Goal: Task Accomplishment & Management: Manage account settings

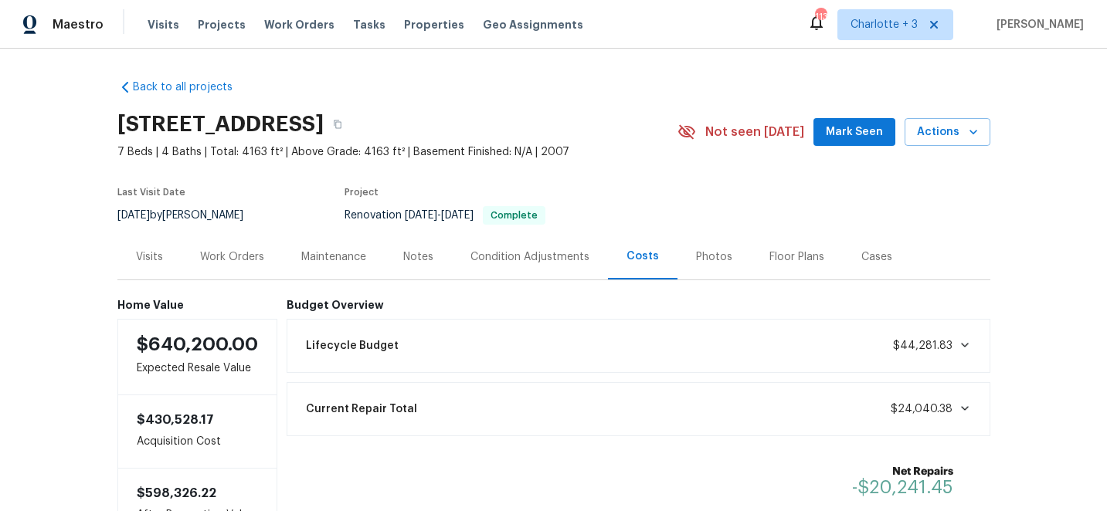
click at [247, 250] on div "Work Orders" at bounding box center [232, 256] width 64 height 15
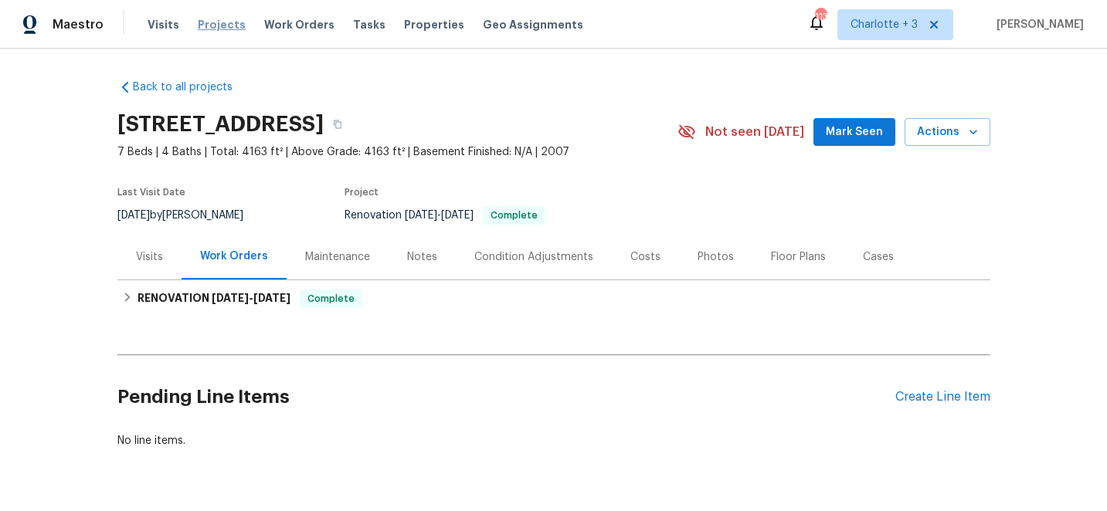
click at [208, 22] on span "Projects" at bounding box center [222, 24] width 48 height 15
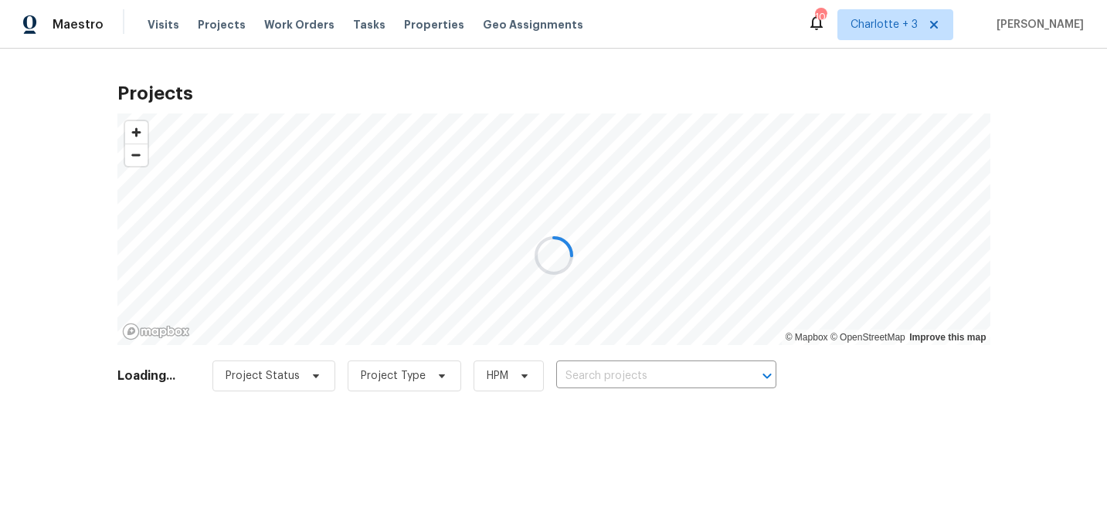
click at [158, 25] on div at bounding box center [553, 255] width 1107 height 511
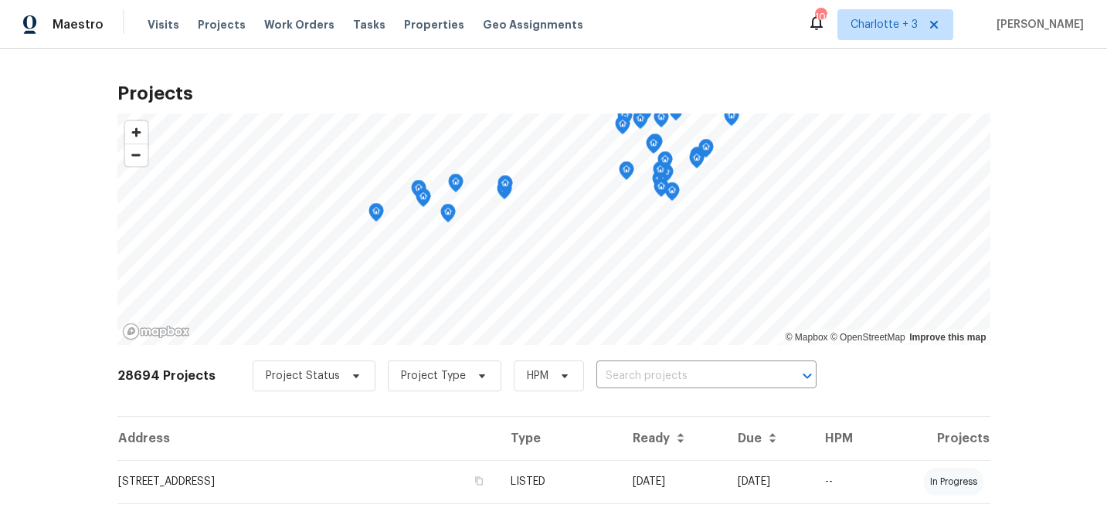
click at [154, 27] on span "Visits" at bounding box center [164, 24] width 32 height 15
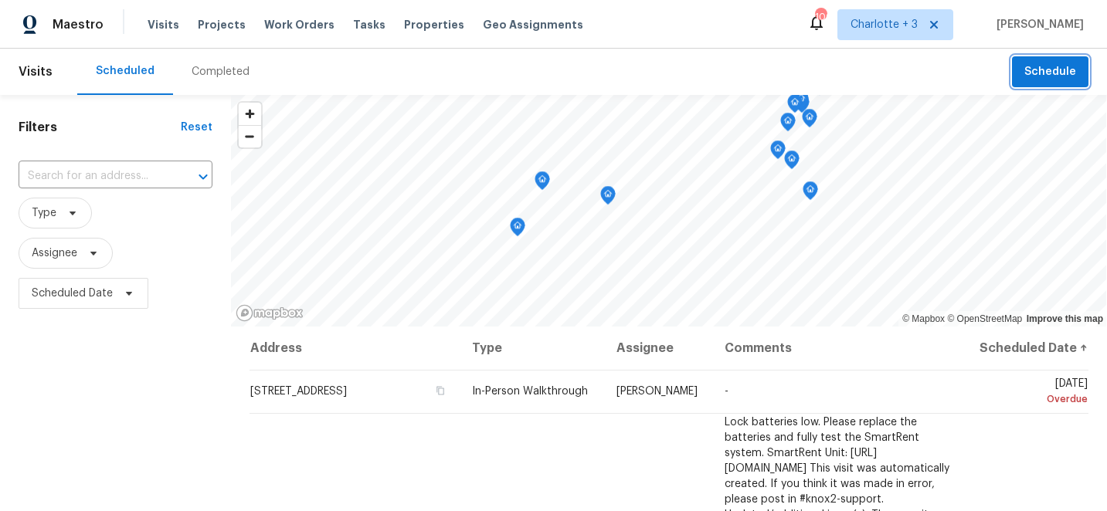
click at [1050, 76] on span "Schedule" at bounding box center [1050, 72] width 52 height 19
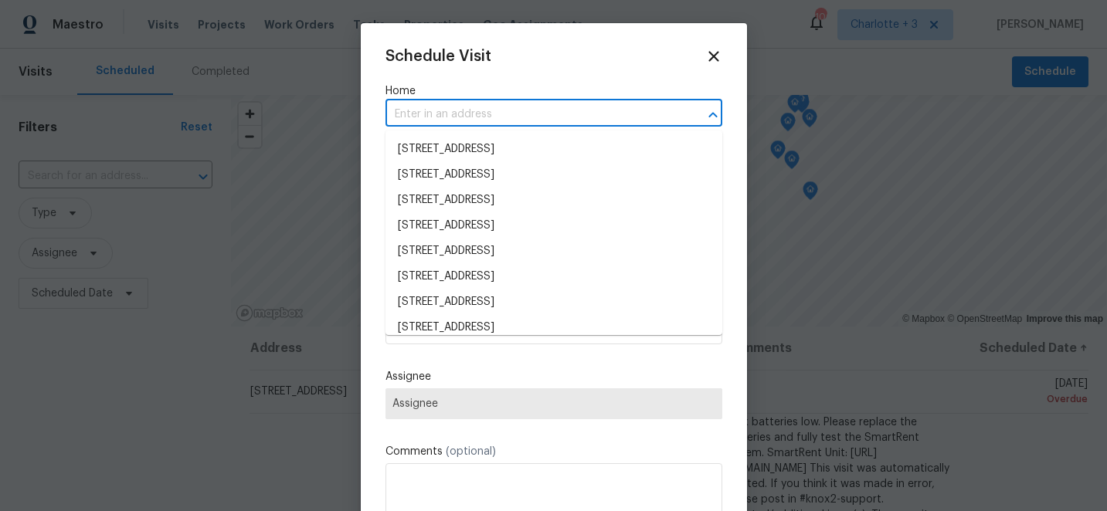
click at [446, 114] on input "text" at bounding box center [532, 115] width 294 height 24
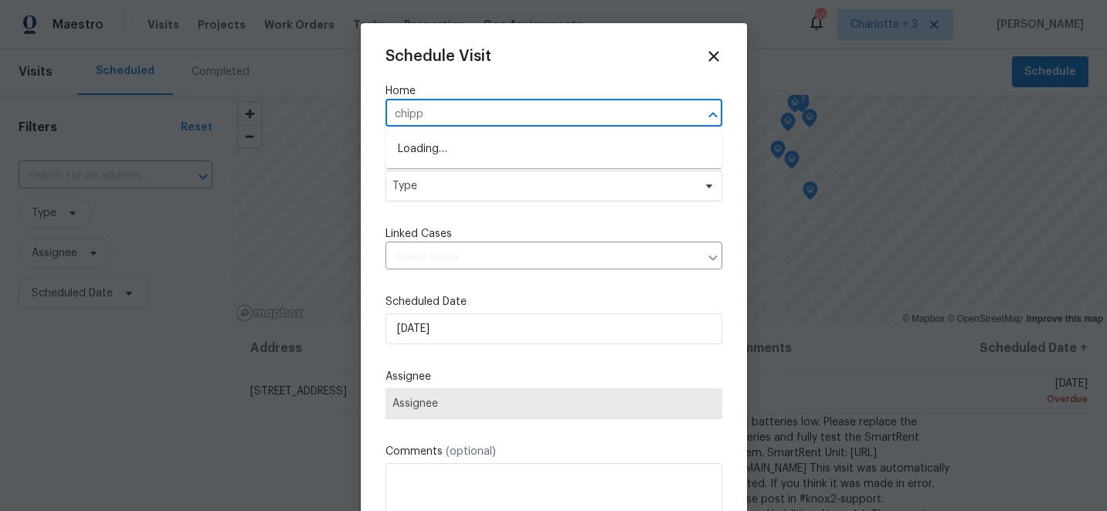
type input "chippe"
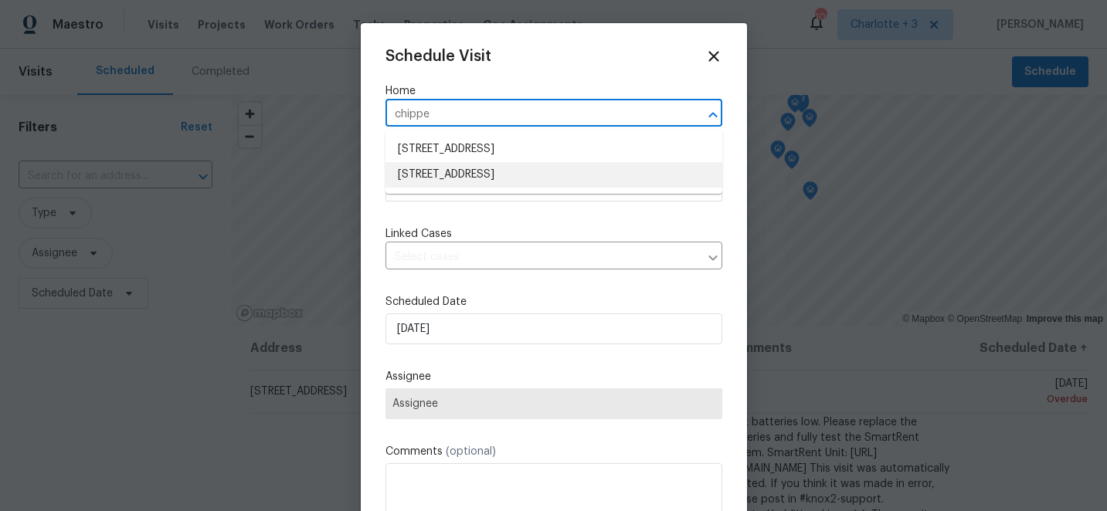
click at [457, 178] on li "101 Chippewa Trl, China Grove, NC 28023" at bounding box center [553, 174] width 337 height 25
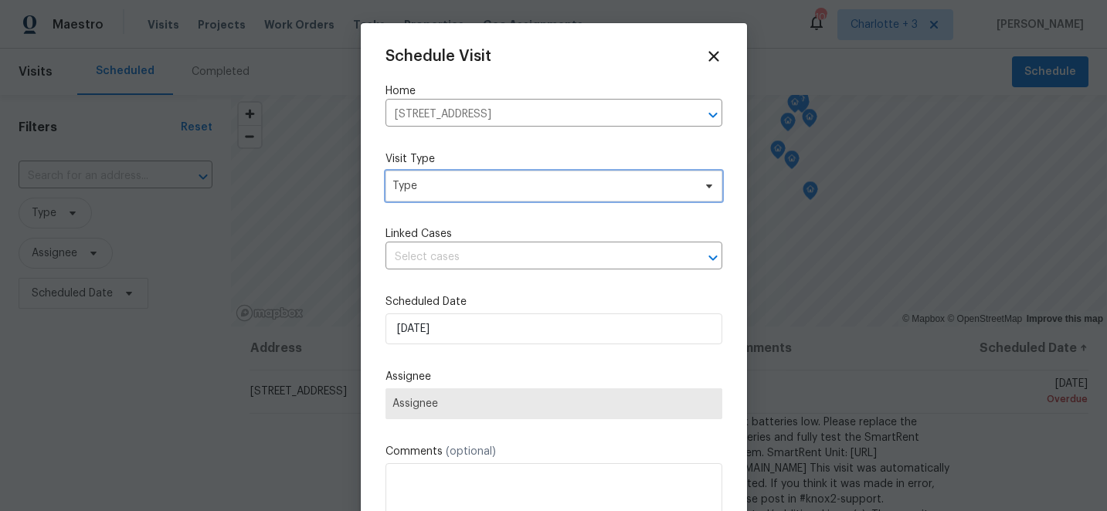
click at [457, 185] on span "Type" at bounding box center [542, 185] width 300 height 15
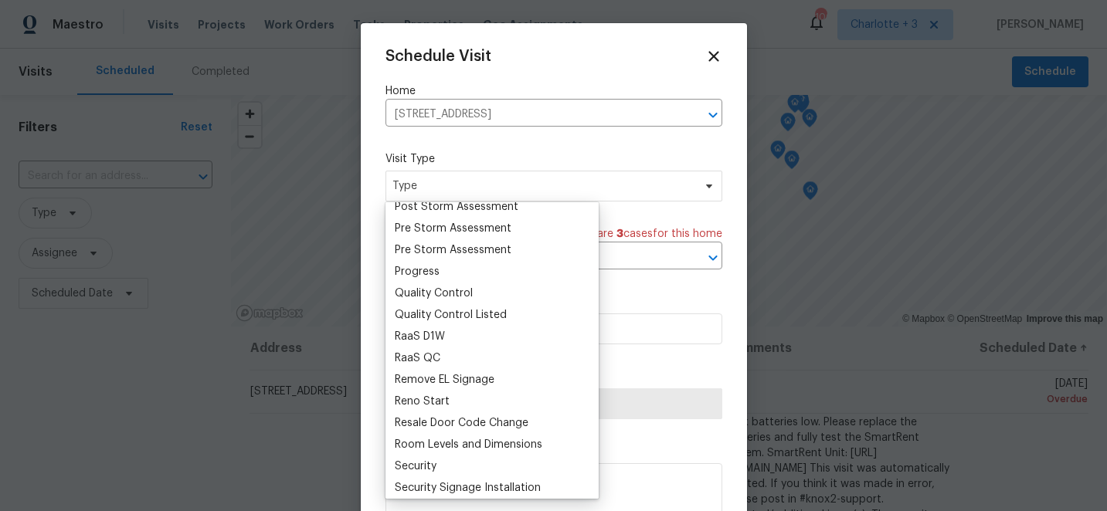
scroll to position [994, 0]
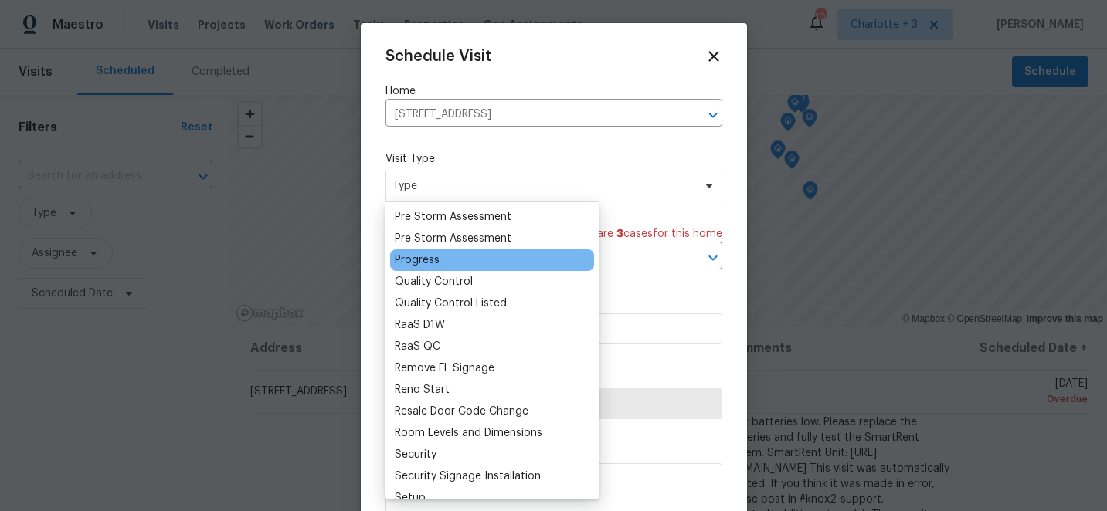
click at [423, 261] on div "Progress" at bounding box center [417, 260] width 45 height 15
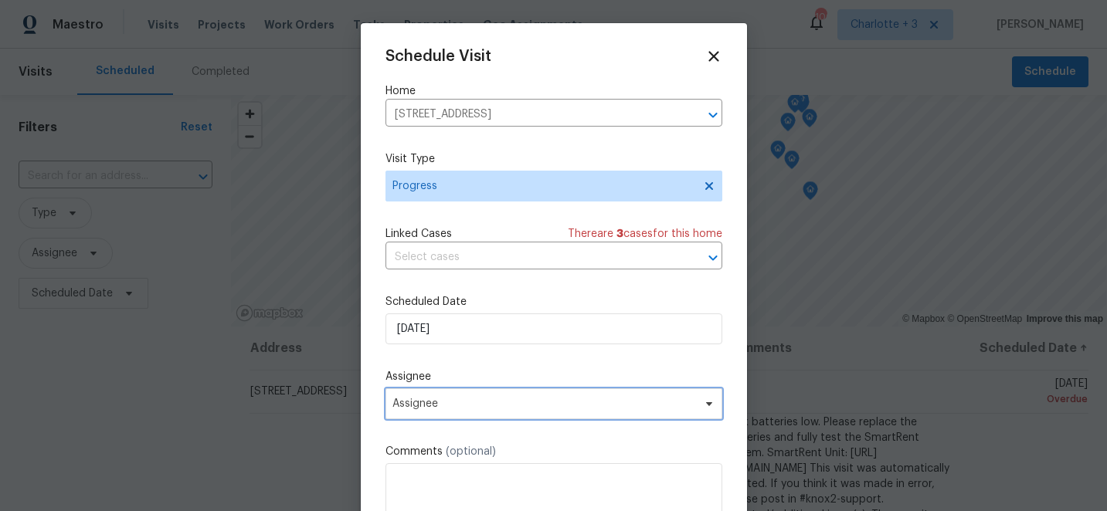
click at [446, 411] on span "Assignee" at bounding box center [553, 404] width 337 height 31
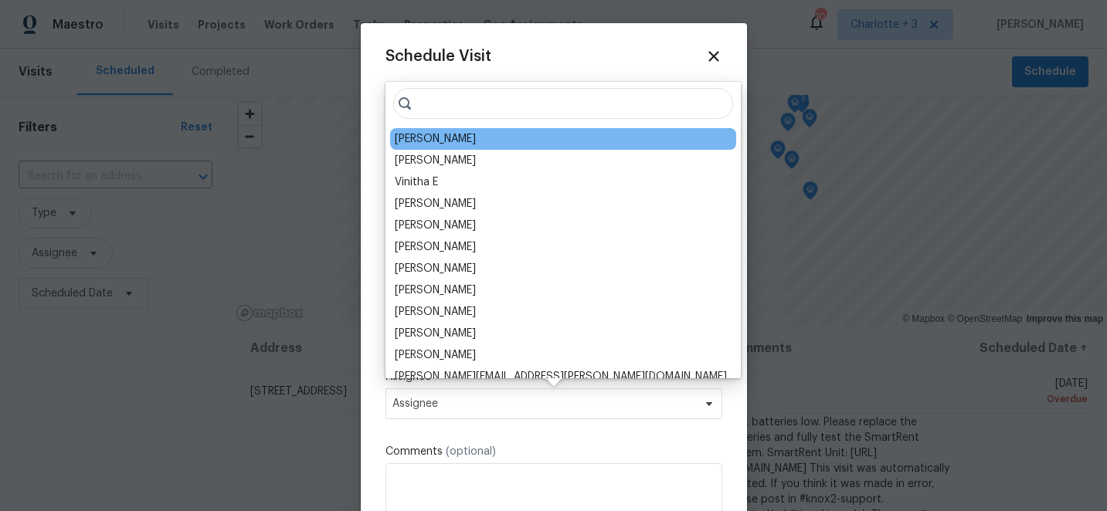
click at [443, 134] on div "[PERSON_NAME]" at bounding box center [435, 138] width 81 height 15
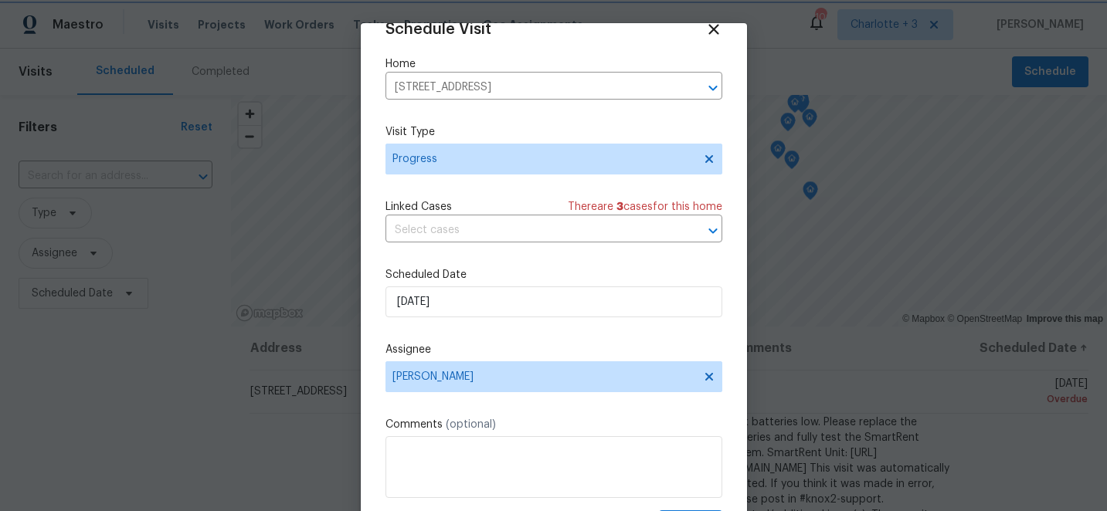
scroll to position [76, 0]
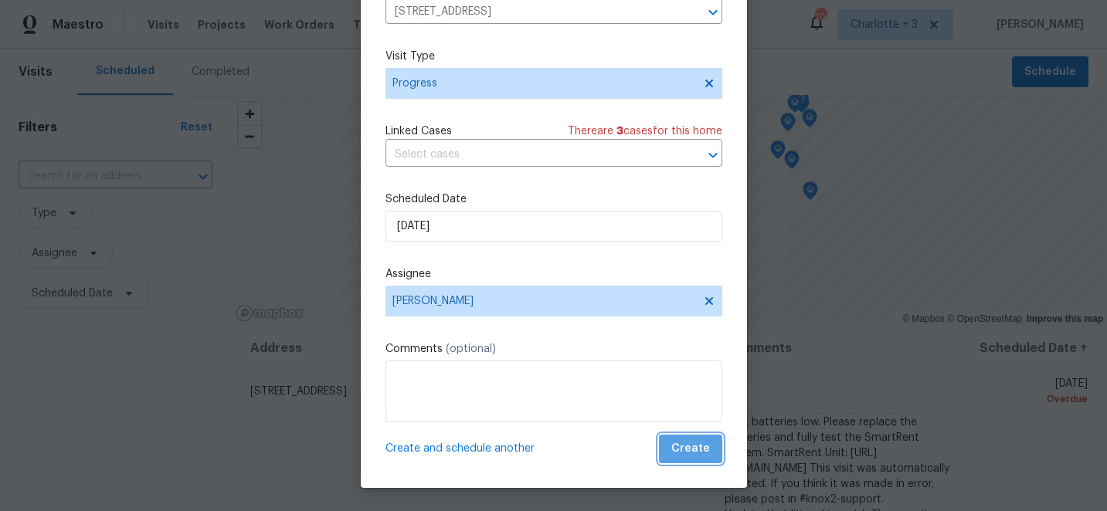
click at [693, 452] on span "Create" at bounding box center [690, 449] width 39 height 19
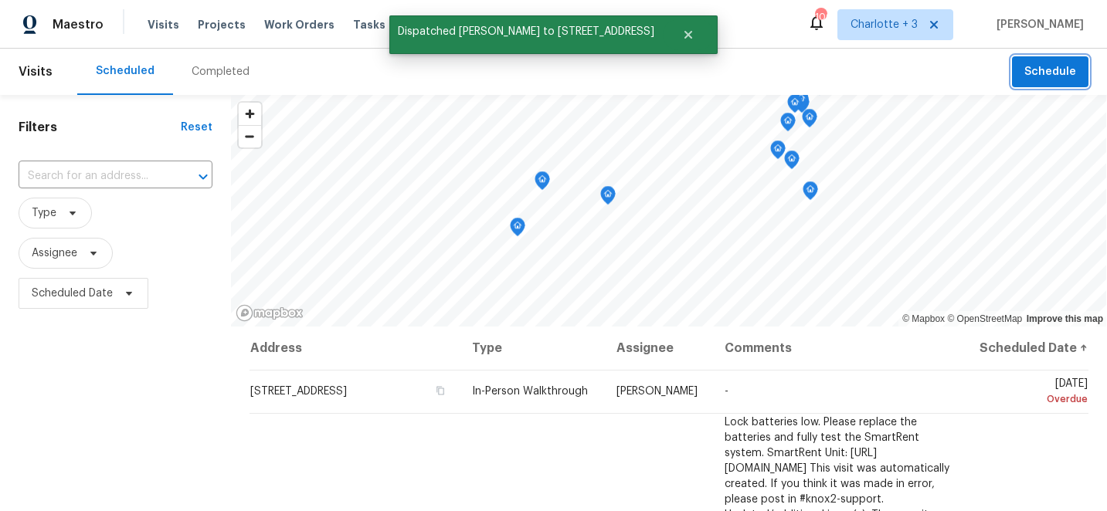
scroll to position [0, 0]
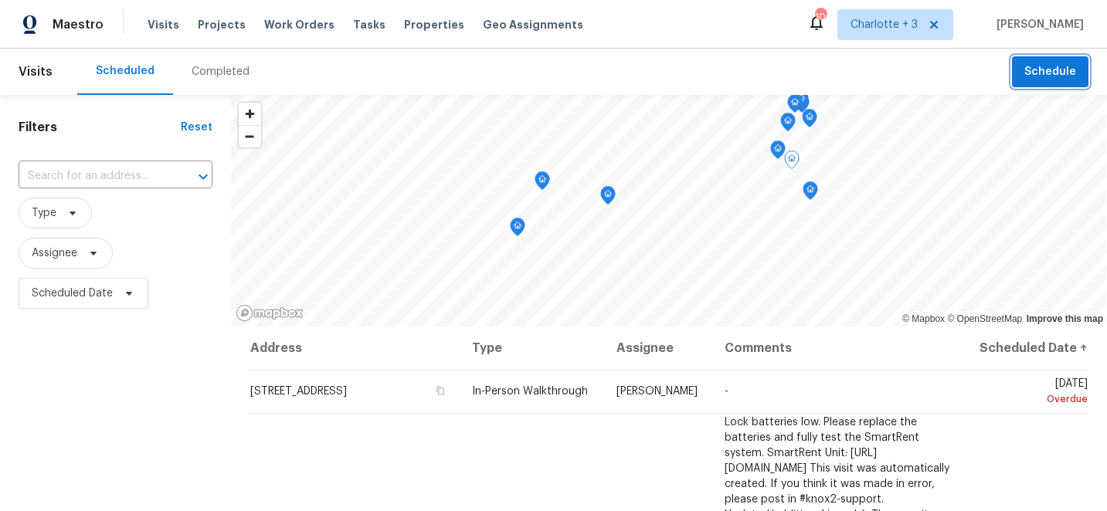
click at [1012, 56] on button "Schedule" at bounding box center [1050, 72] width 76 height 32
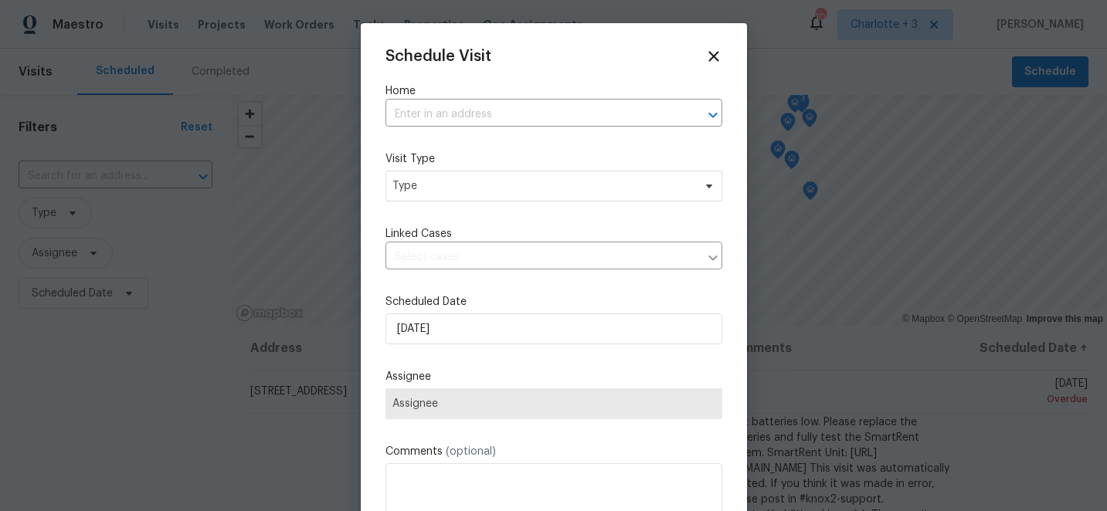
drag, startPoint x: 693, startPoint y: 452, endPoint x: 660, endPoint y: 412, distance: 51.5
click at [689, 441] on div "Schedule Visit Home ​ Visit Type Type Linked Cases ​ Scheduled Date 8/12/2025 A…" at bounding box center [553, 307] width 337 height 518
click at [717, 50] on icon at bounding box center [713, 56] width 18 height 18
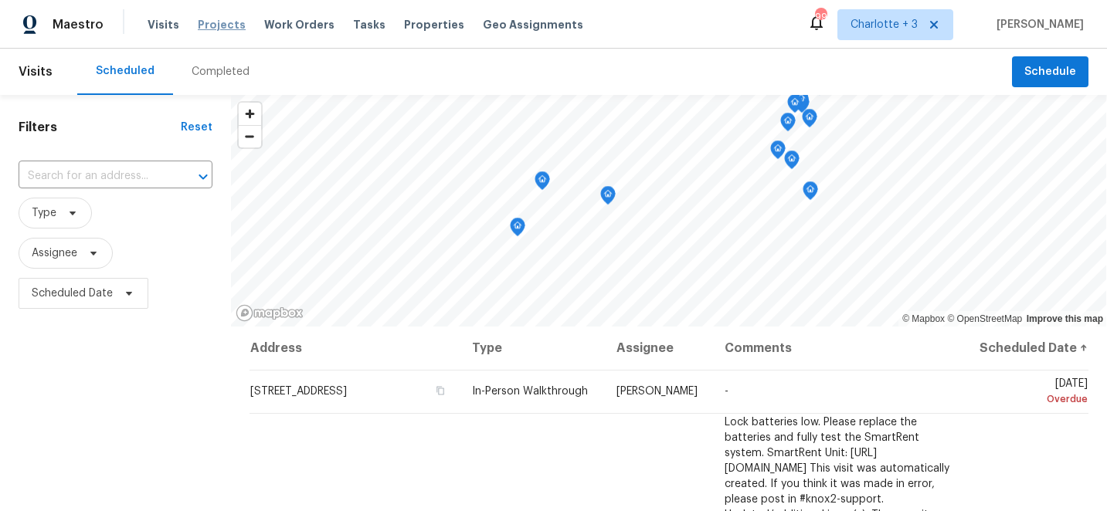
click at [212, 29] on span "Projects" at bounding box center [222, 24] width 48 height 15
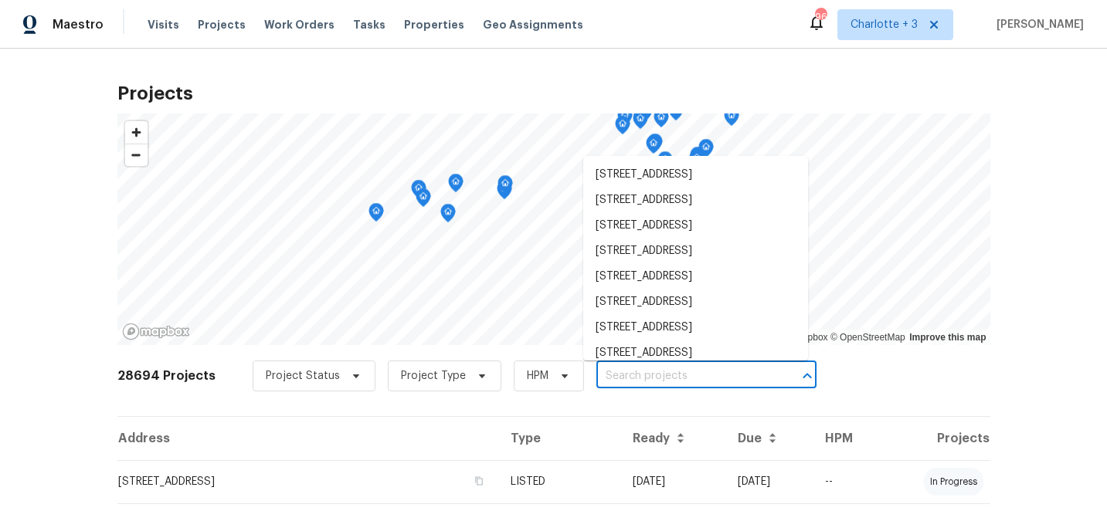
click at [656, 376] on input "text" at bounding box center [684, 377] width 177 height 24
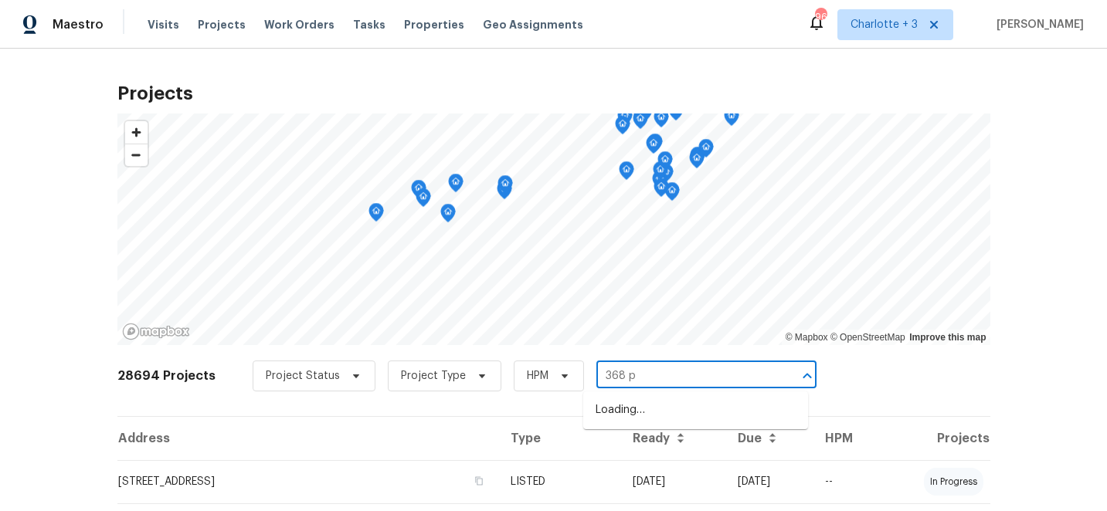
type input "368 pl"
click at [695, 414] on li "368 Pleasant Hill Dr SE, Concord, NC 28025" at bounding box center [695, 410] width 225 height 25
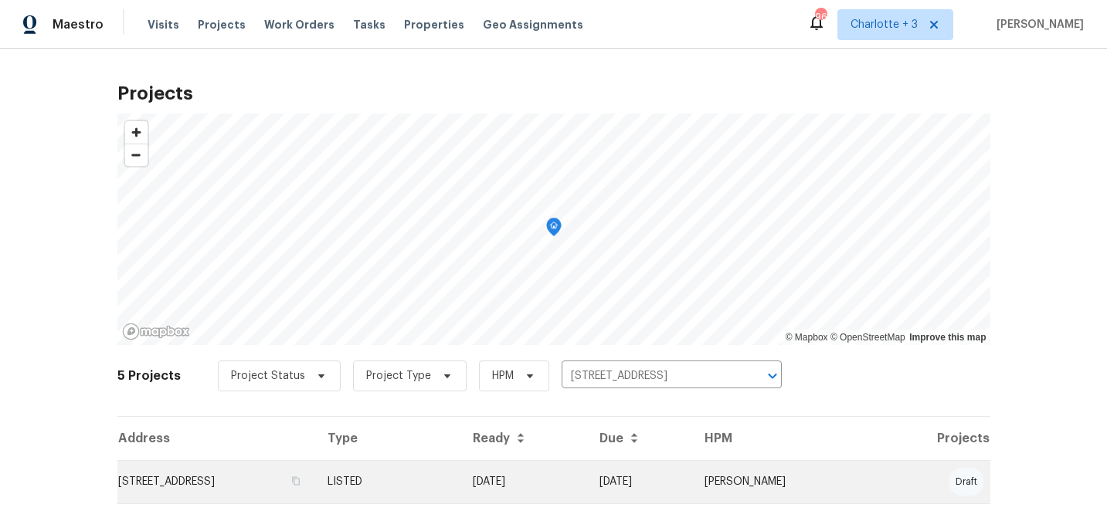
click at [586, 484] on td "08/12/25" at bounding box center [523, 481] width 126 height 43
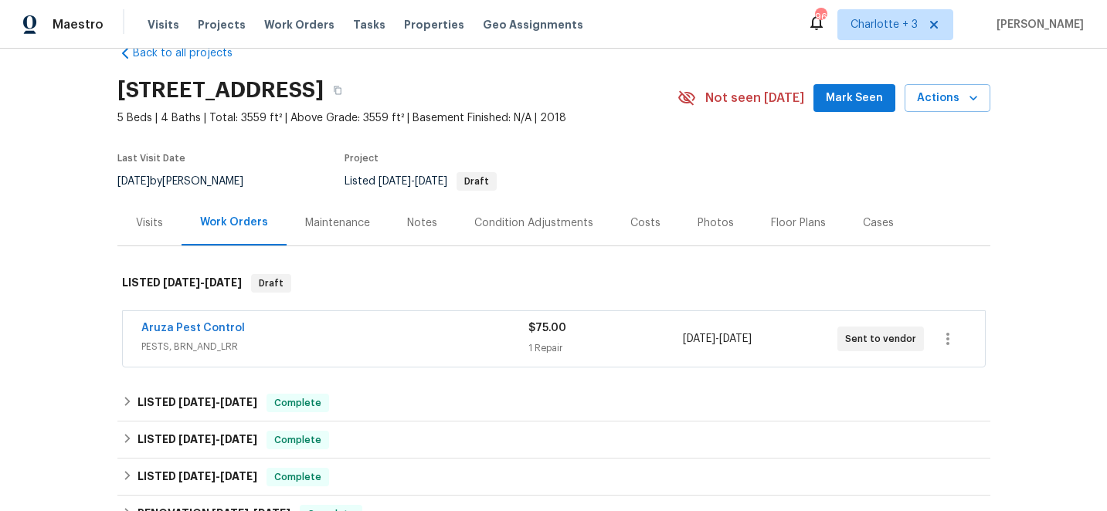
scroll to position [35, 0]
click at [223, 328] on link "Aruza Pest Control" at bounding box center [193, 327] width 104 height 11
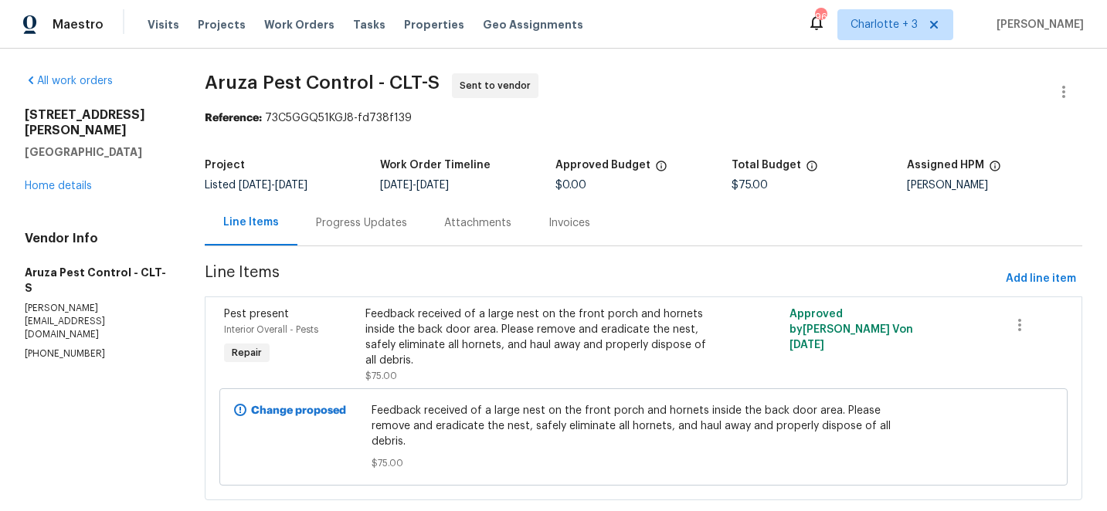
click at [374, 225] on div "Progress Updates" at bounding box center [361, 223] width 91 height 15
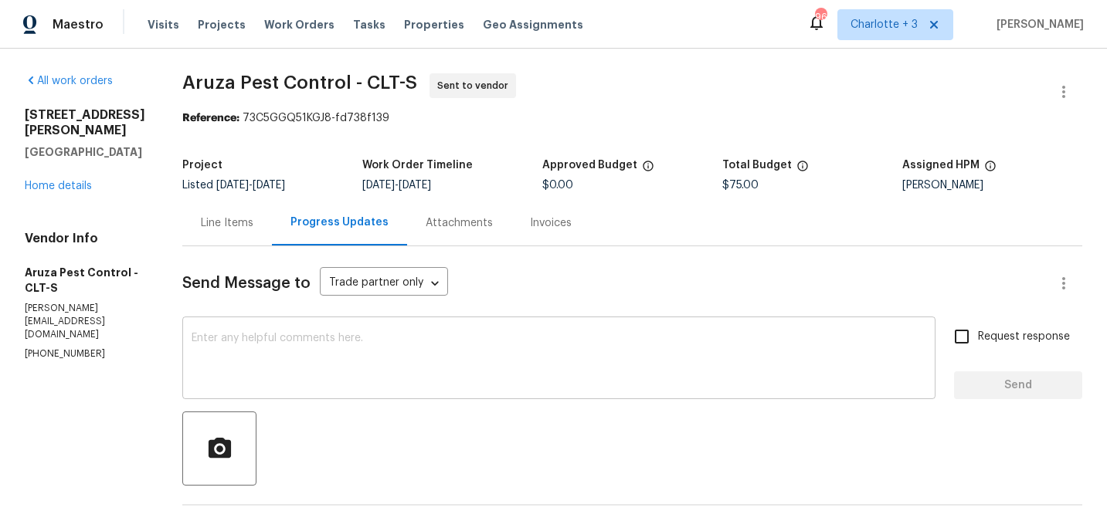
click at [457, 351] on textarea at bounding box center [559, 360] width 735 height 54
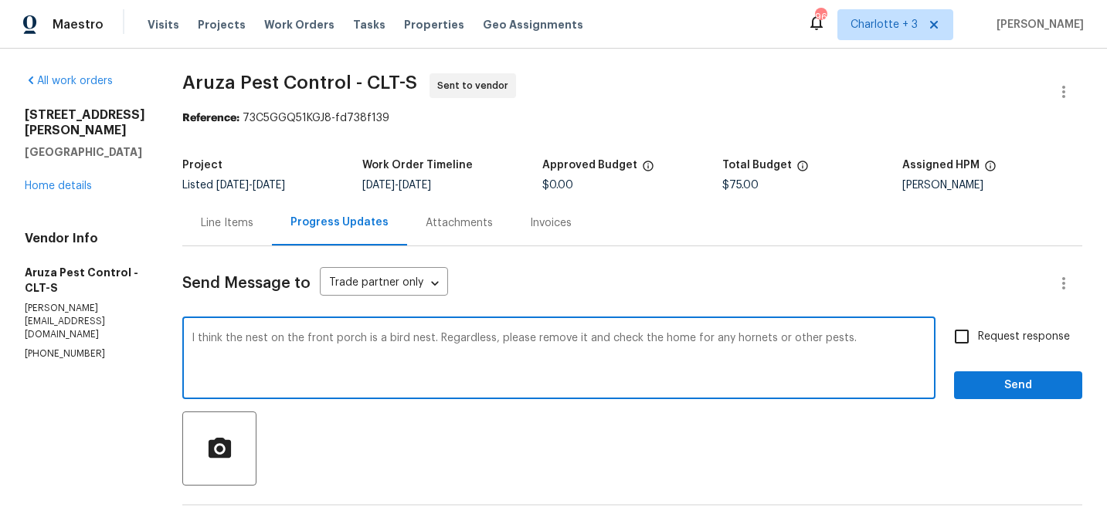
type textarea "I think the nest on the front porch is a bird nest. Regardless, please remove i…"
click at [966, 336] on input "Request response" at bounding box center [961, 337] width 32 height 32
checkbox input "true"
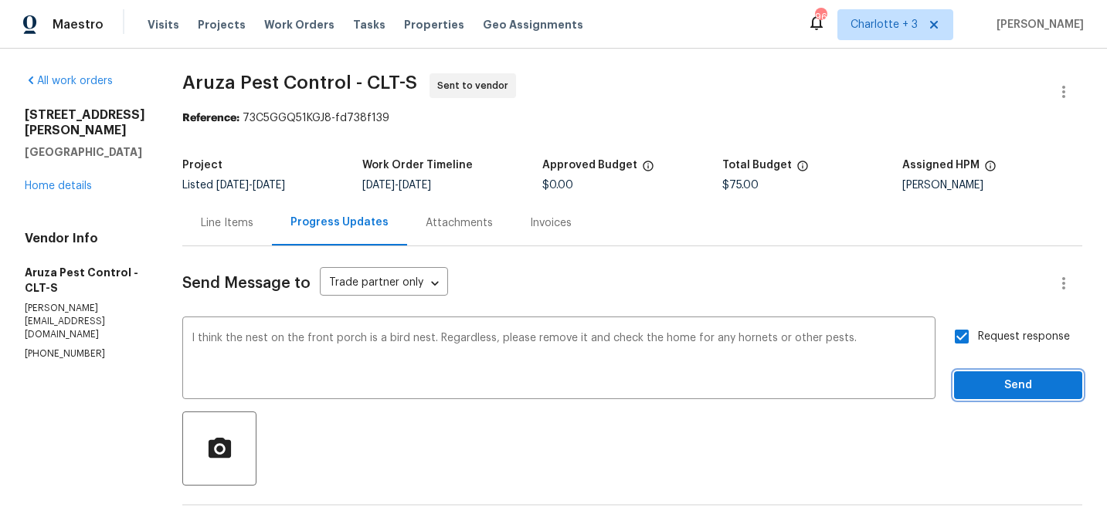
click at [1022, 392] on span "Send" at bounding box center [1018, 385] width 104 height 19
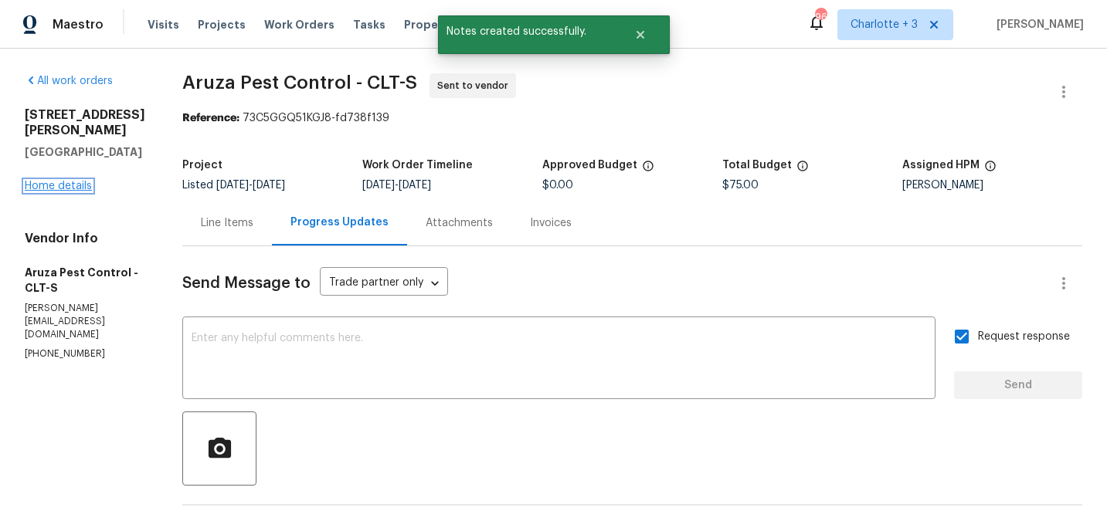
click at [44, 185] on link "Home details" at bounding box center [58, 186] width 67 height 11
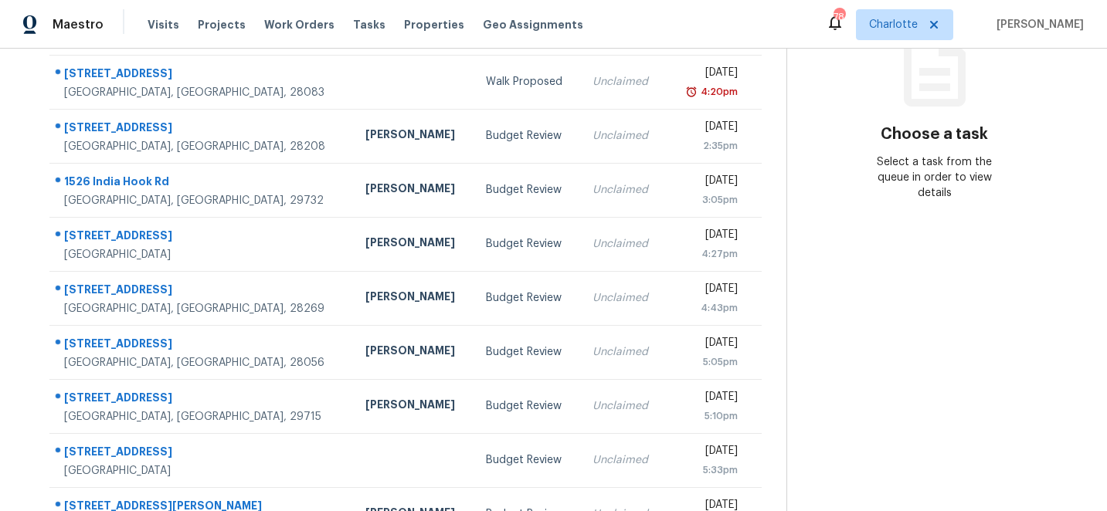
scroll to position [293, 0]
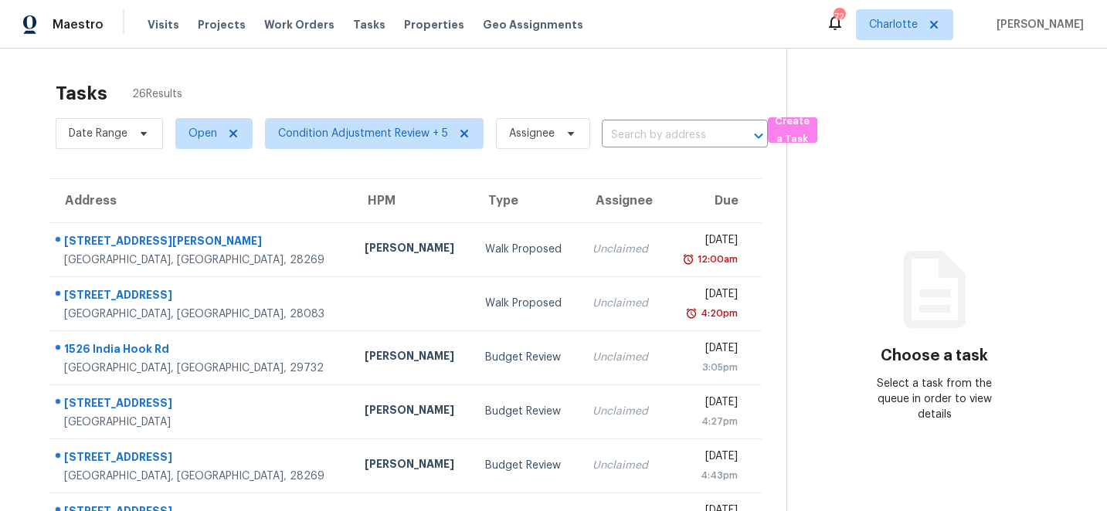
scroll to position [293, 0]
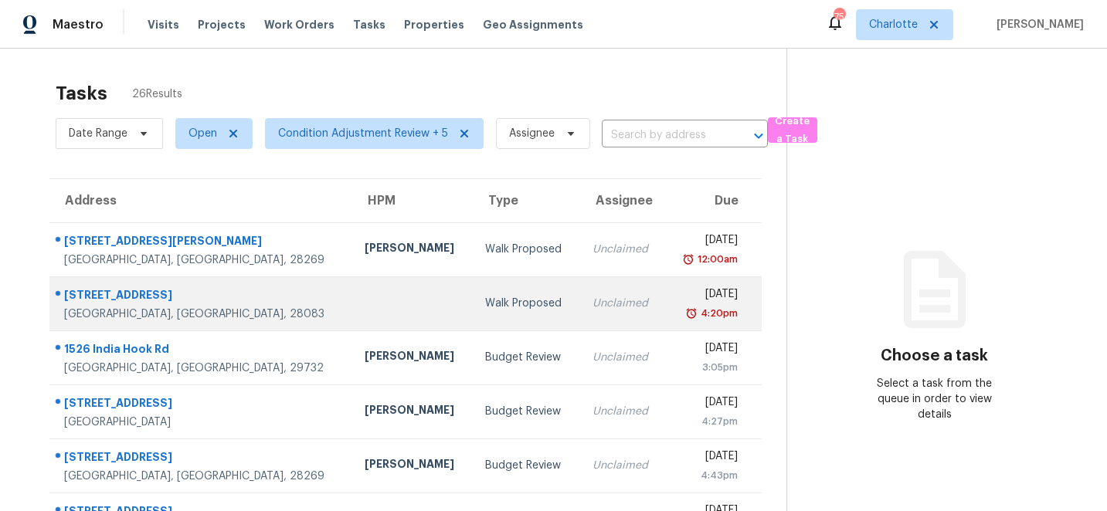
scroll to position [293, 0]
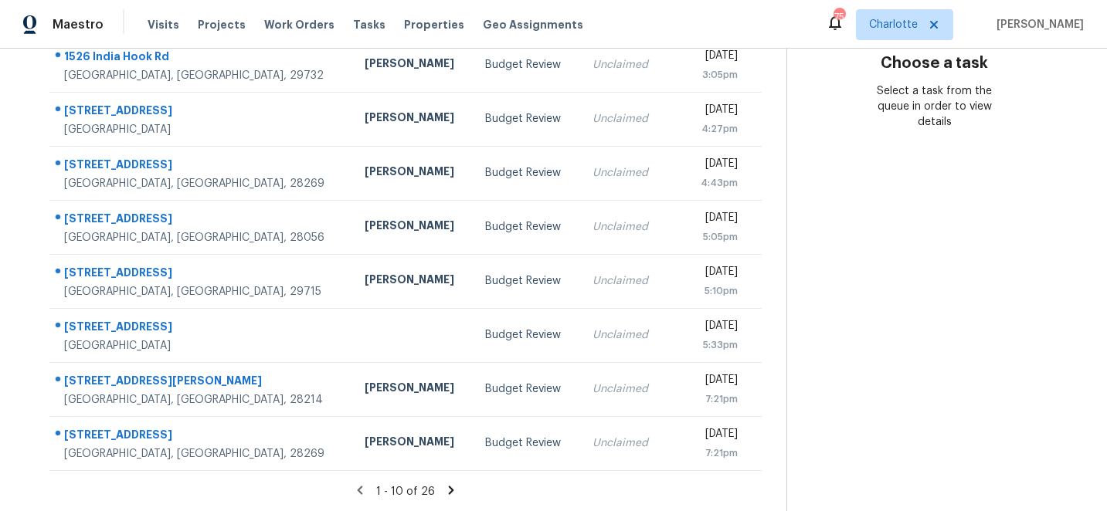
click at [449, 492] on icon at bounding box center [451, 490] width 5 height 8
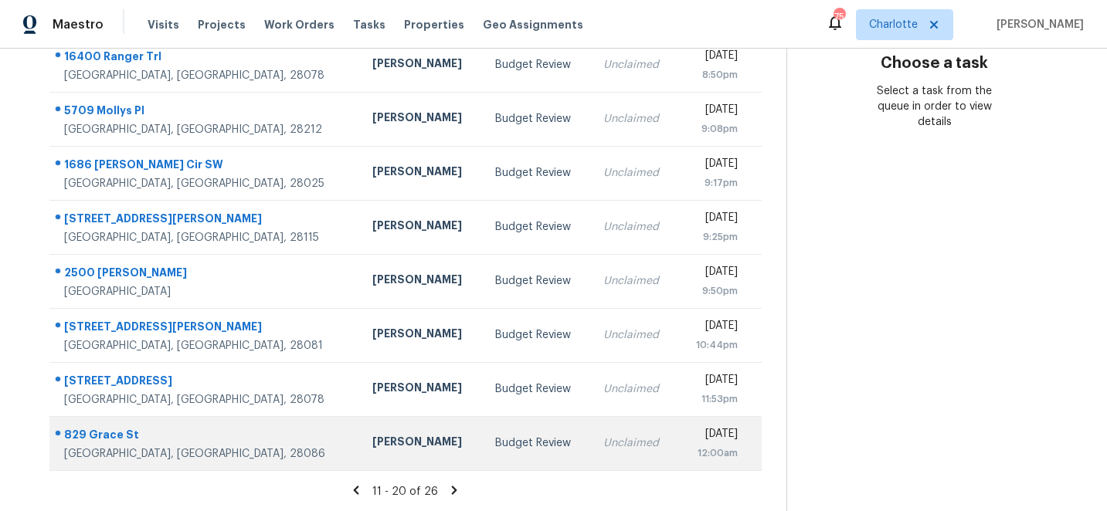
click at [100, 432] on div "829 Grace St" at bounding box center [205, 436] width 283 height 19
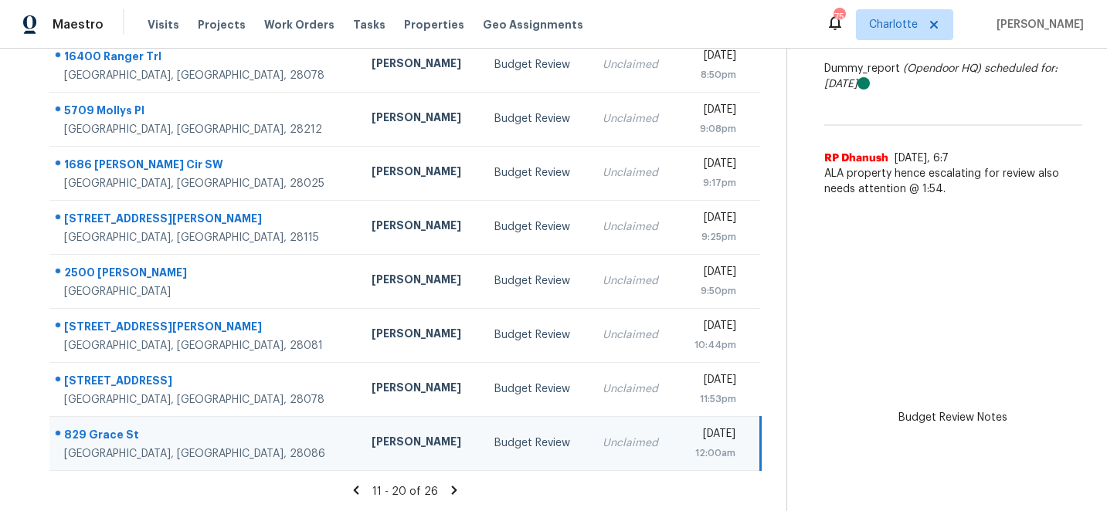
click at [917, 171] on span "ALA property hence escalating for review also needs attention @ 1:54." at bounding box center [953, 181] width 258 height 31
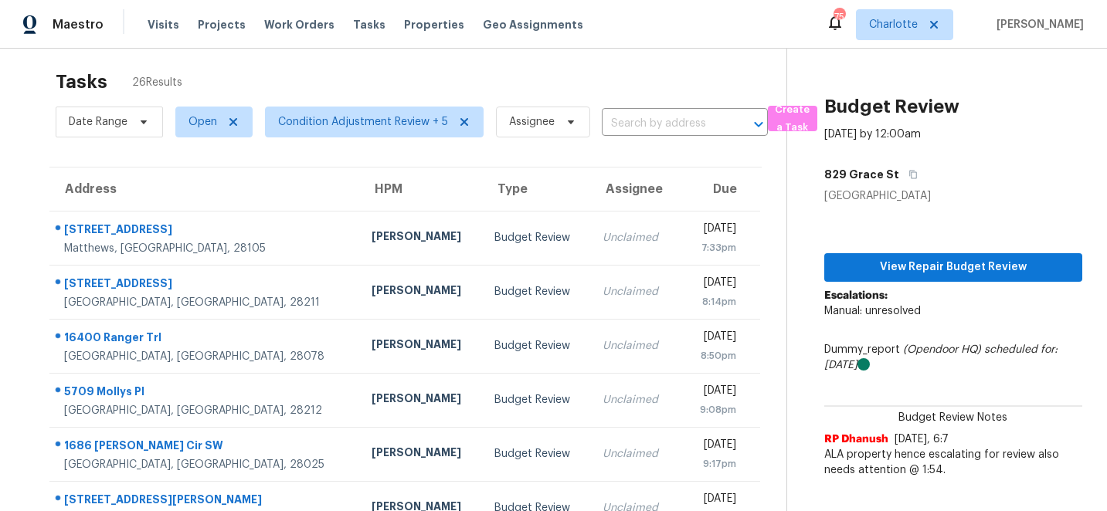
scroll to position [9, 0]
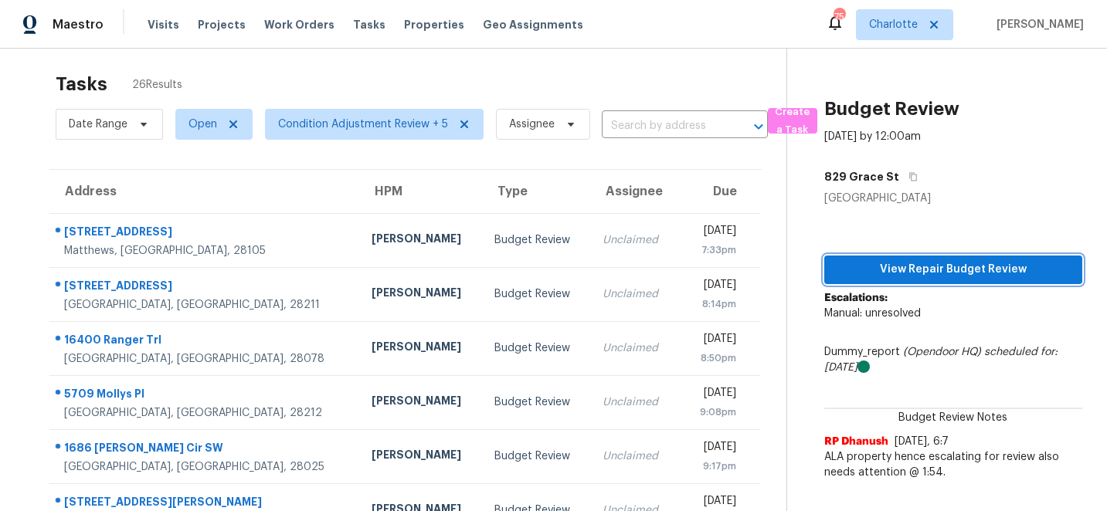
click at [969, 268] on span "View Repair Budget Review" at bounding box center [953, 269] width 233 height 19
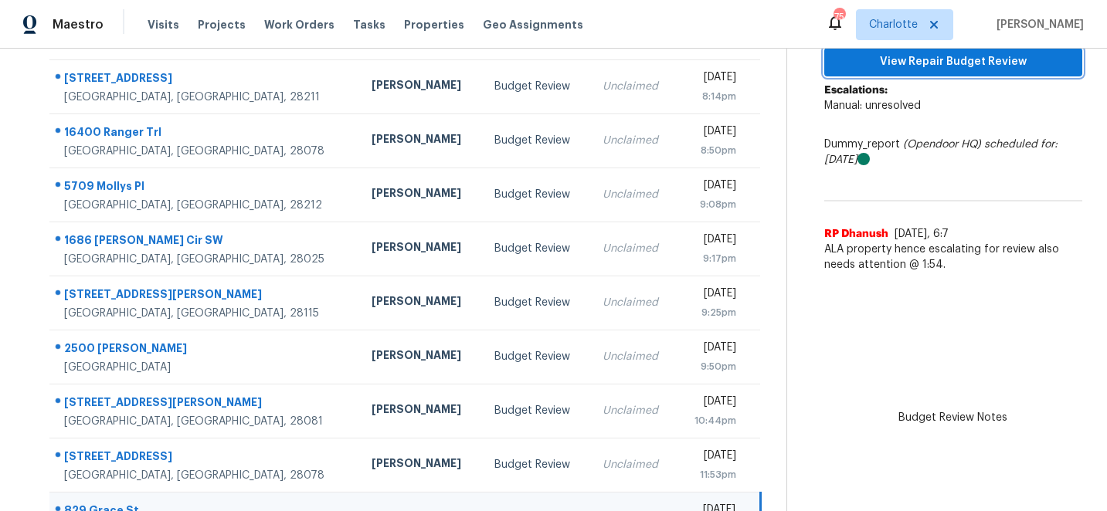
scroll to position [293, 0]
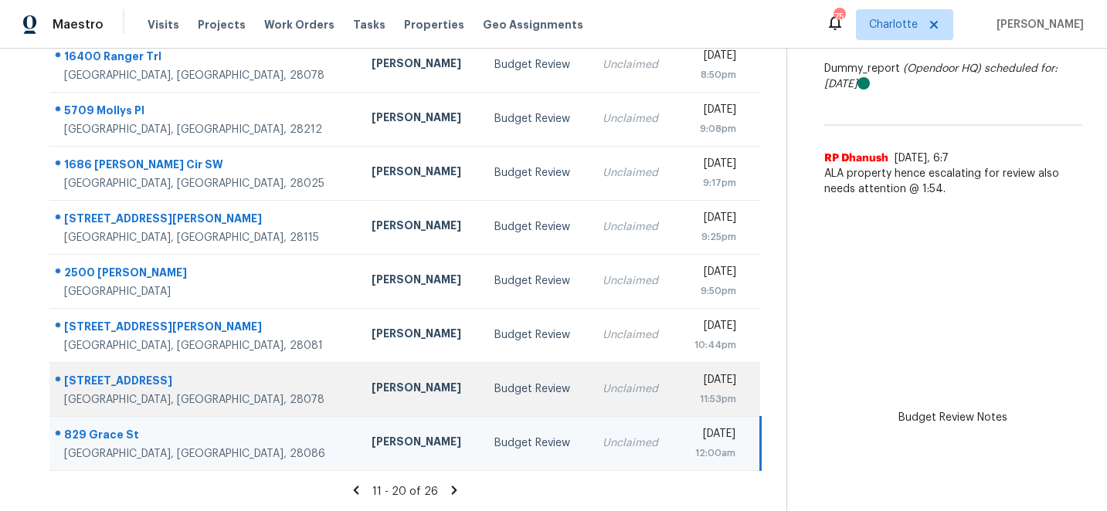
click at [133, 382] on div "17005 Carlton Way Rd" at bounding box center [205, 382] width 283 height 19
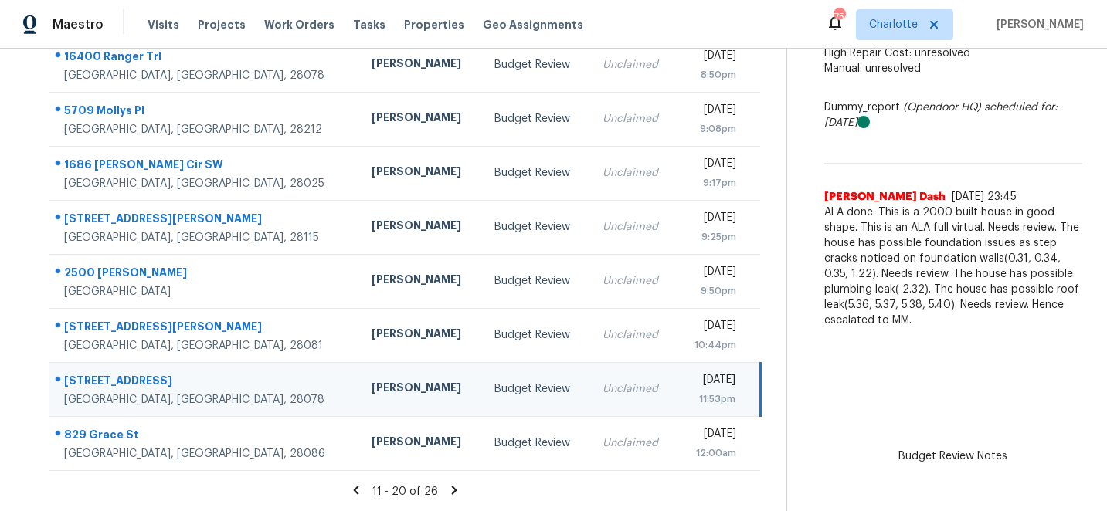
click at [107, 378] on div "17005 Carlton Way Rd" at bounding box center [205, 382] width 283 height 19
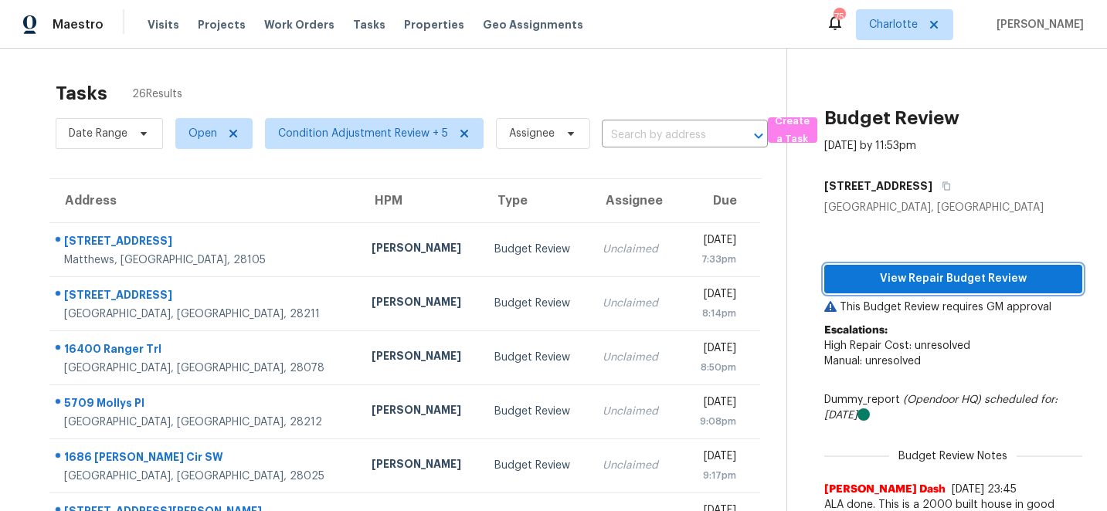
click at [976, 282] on span "View Repair Budget Review" at bounding box center [953, 279] width 233 height 19
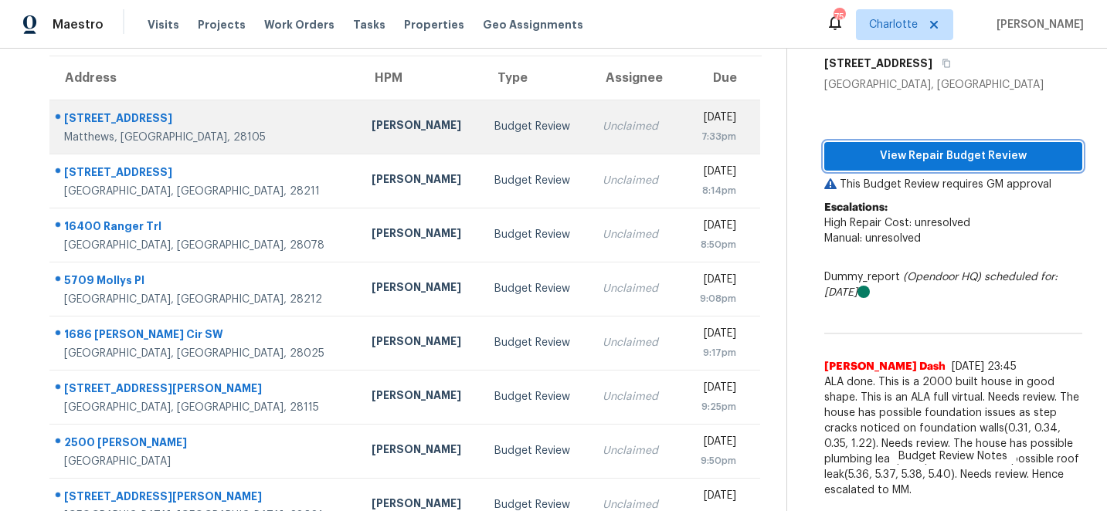
scroll to position [293, 0]
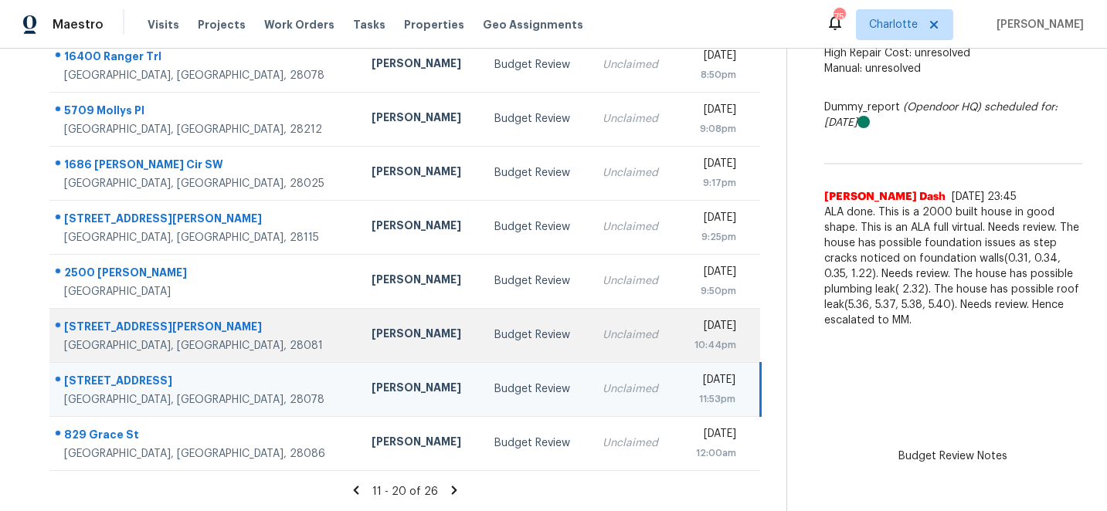
click at [127, 324] on div "331 Windy Rush Rd" at bounding box center [205, 328] width 283 height 19
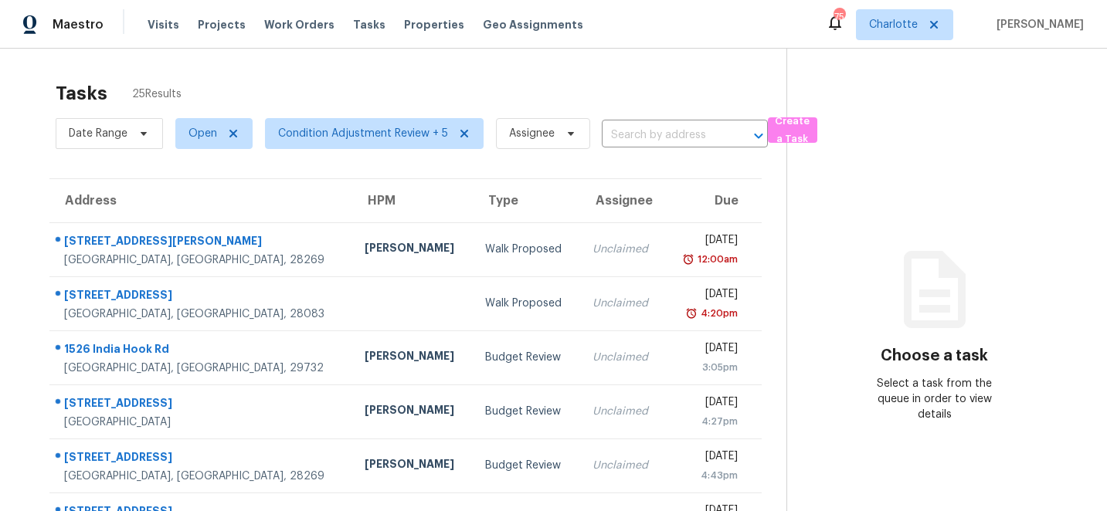
scroll to position [293, 0]
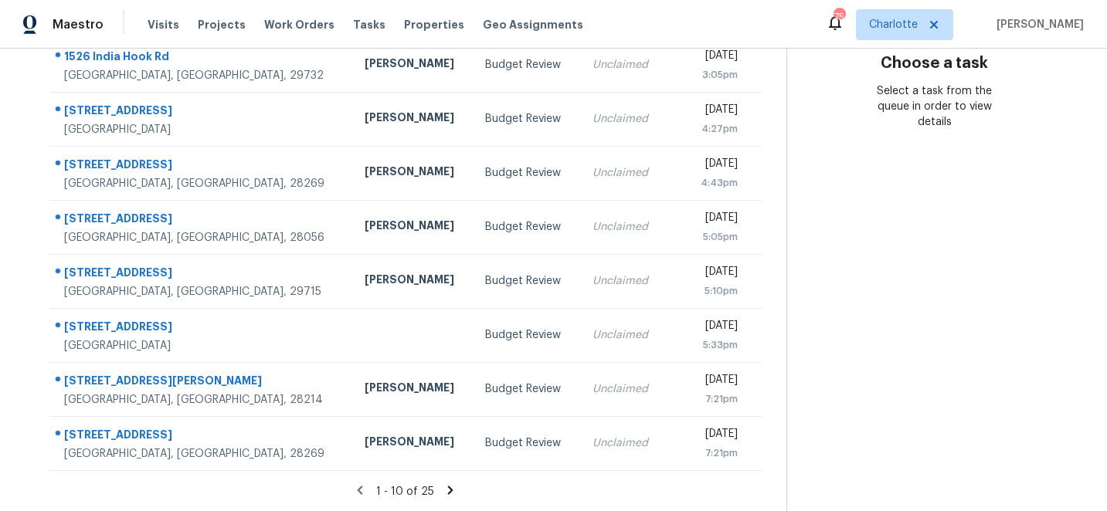
click at [446, 490] on icon at bounding box center [450, 491] width 14 height 14
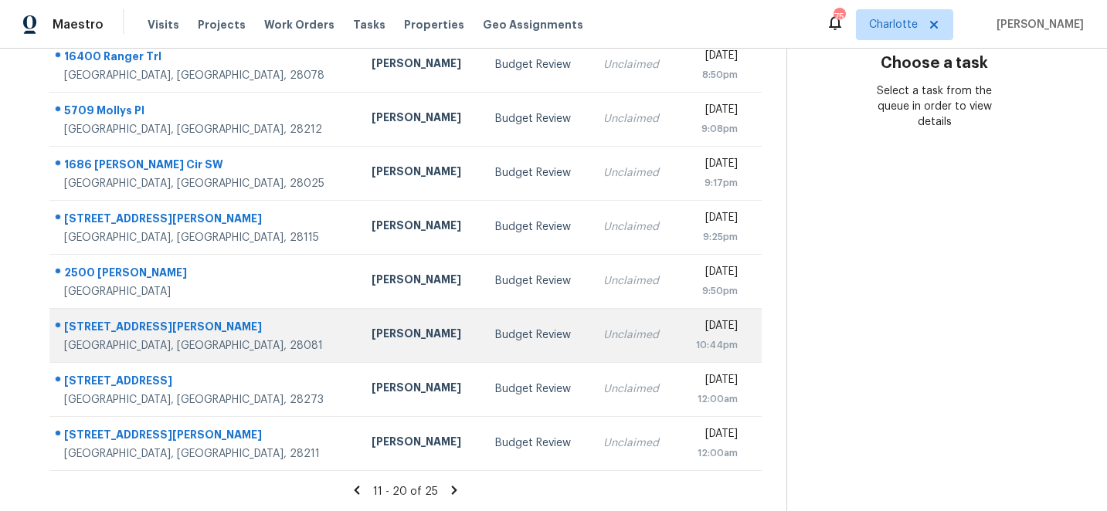
click at [138, 324] on div "[STREET_ADDRESS][PERSON_NAME]" at bounding box center [205, 328] width 283 height 19
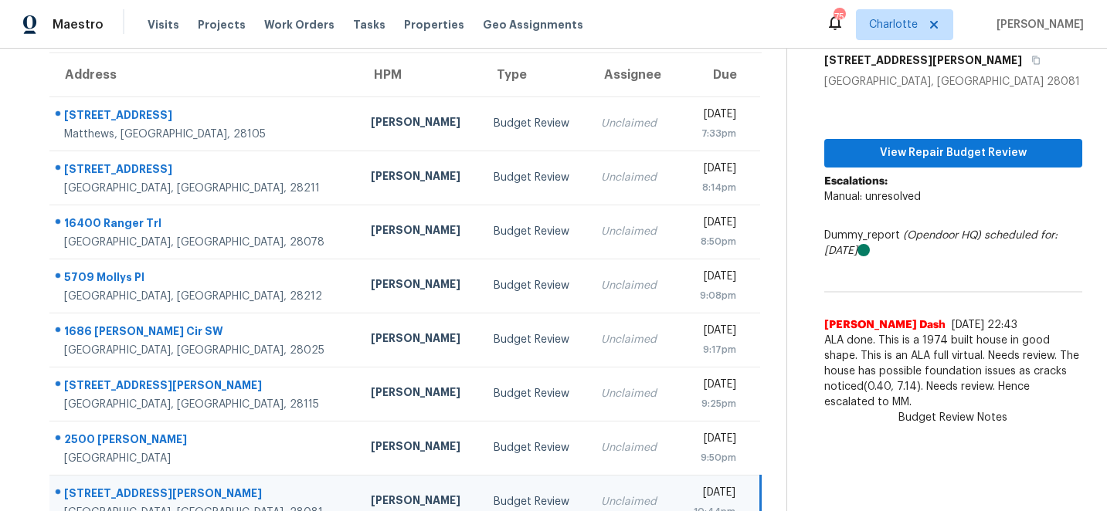
scroll to position [143, 0]
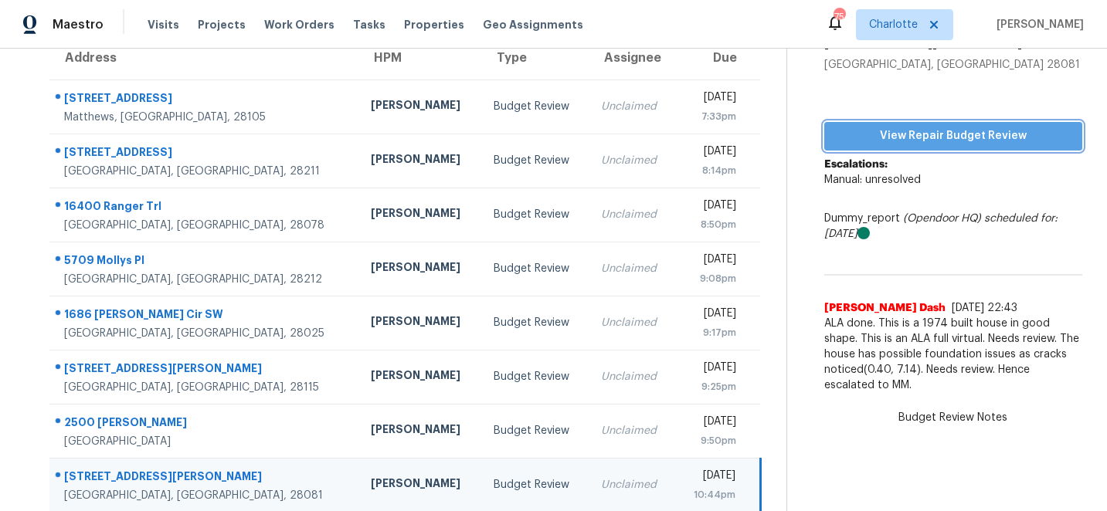
click at [966, 140] on span "View Repair Budget Review" at bounding box center [953, 136] width 233 height 19
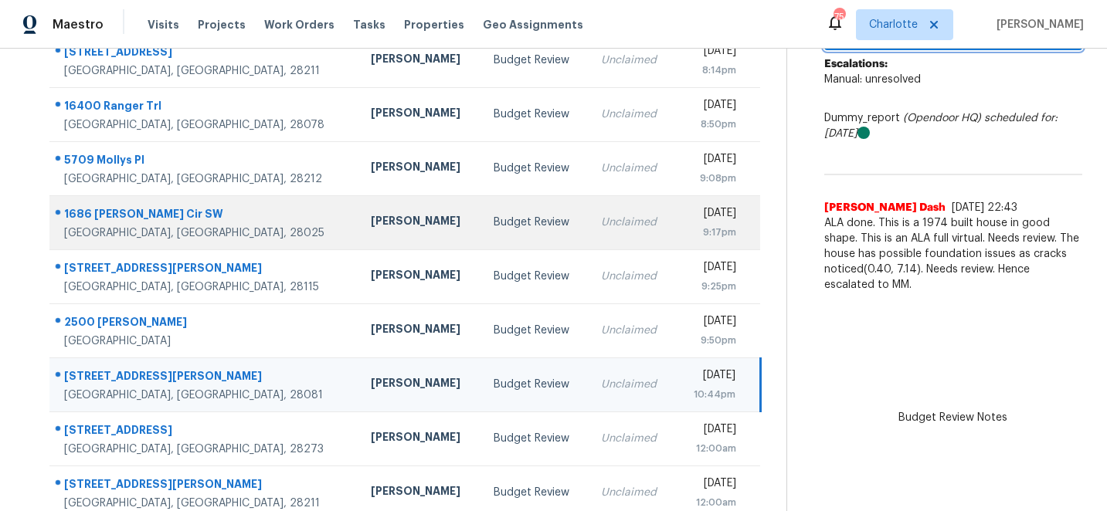
scroll to position [293, 0]
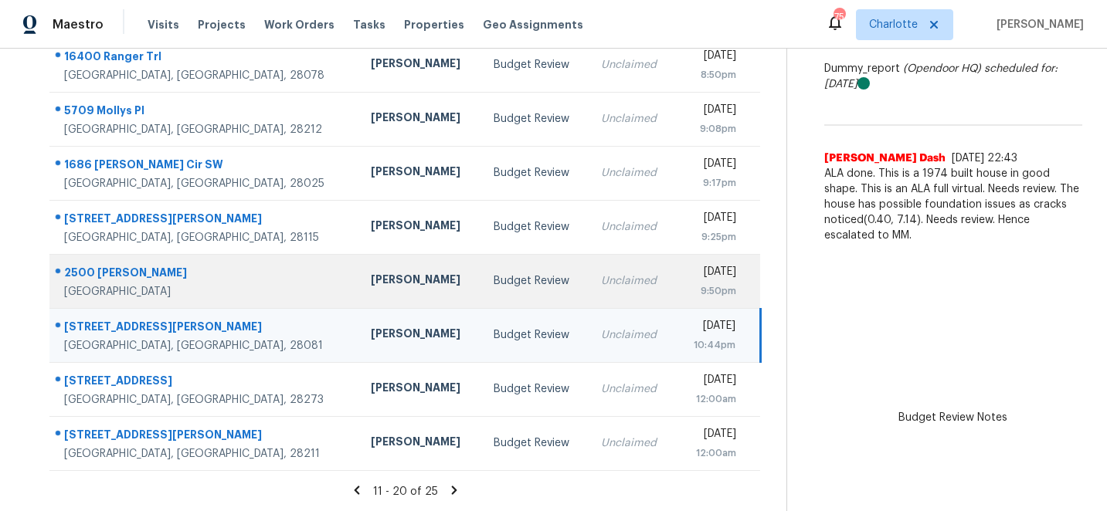
click at [90, 270] on div "2500 Ashley Ct" at bounding box center [205, 274] width 282 height 19
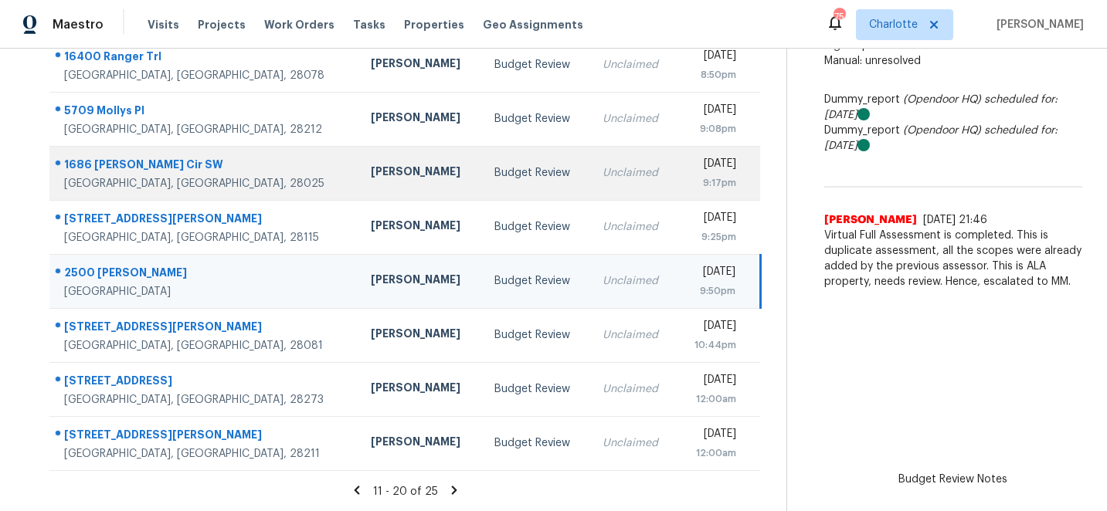
click at [119, 164] on div "1686 Scarbrough Cir SW" at bounding box center [205, 166] width 282 height 19
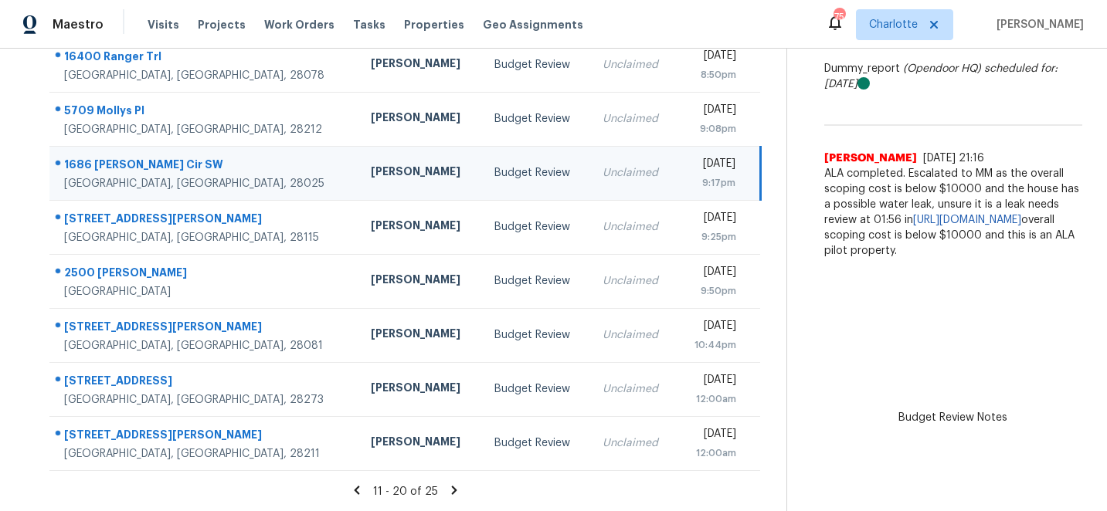
click at [153, 165] on div "1686 Scarbrough Cir SW" at bounding box center [205, 166] width 282 height 19
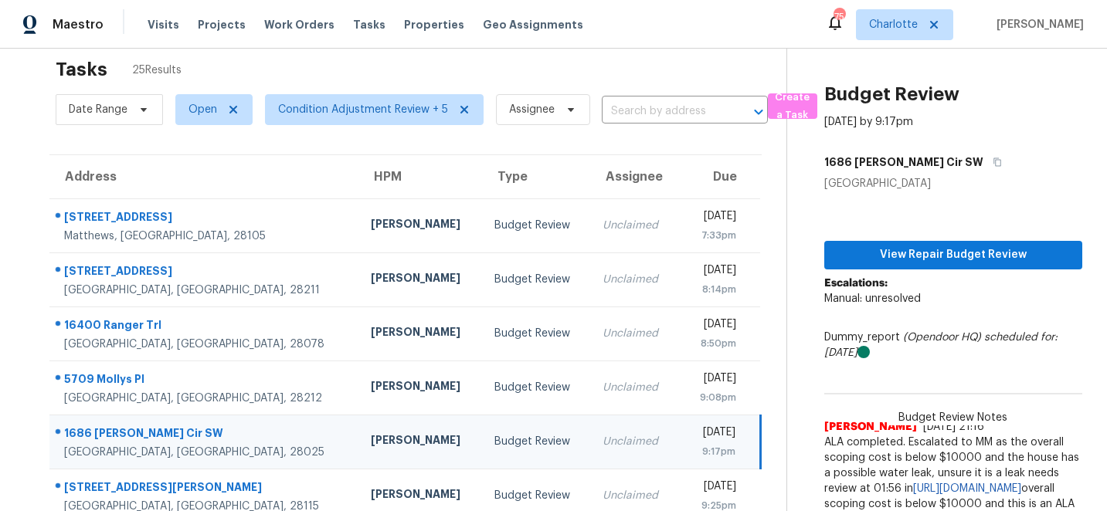
scroll to position [0, 0]
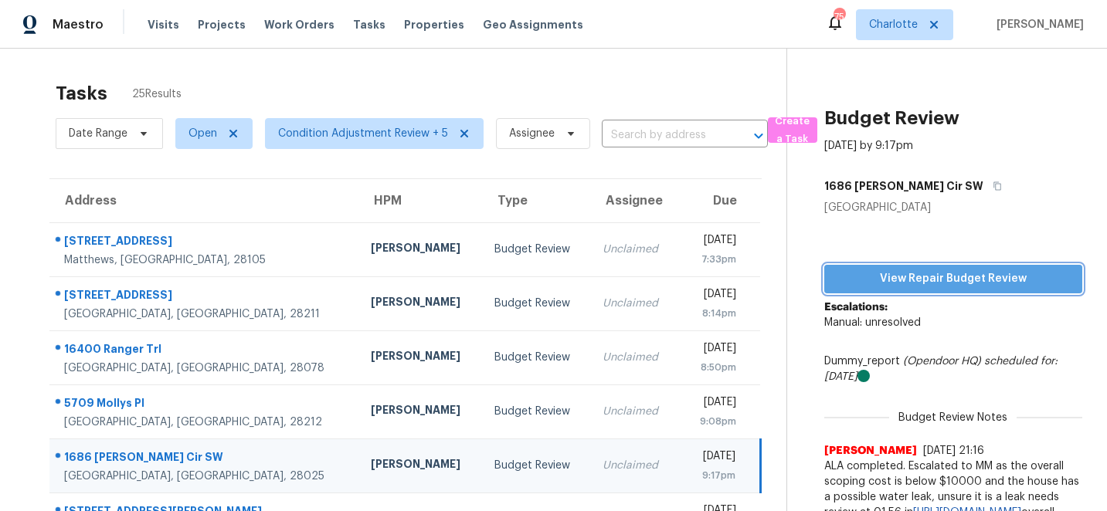
click at [952, 274] on span "View Repair Budget Review" at bounding box center [953, 279] width 233 height 19
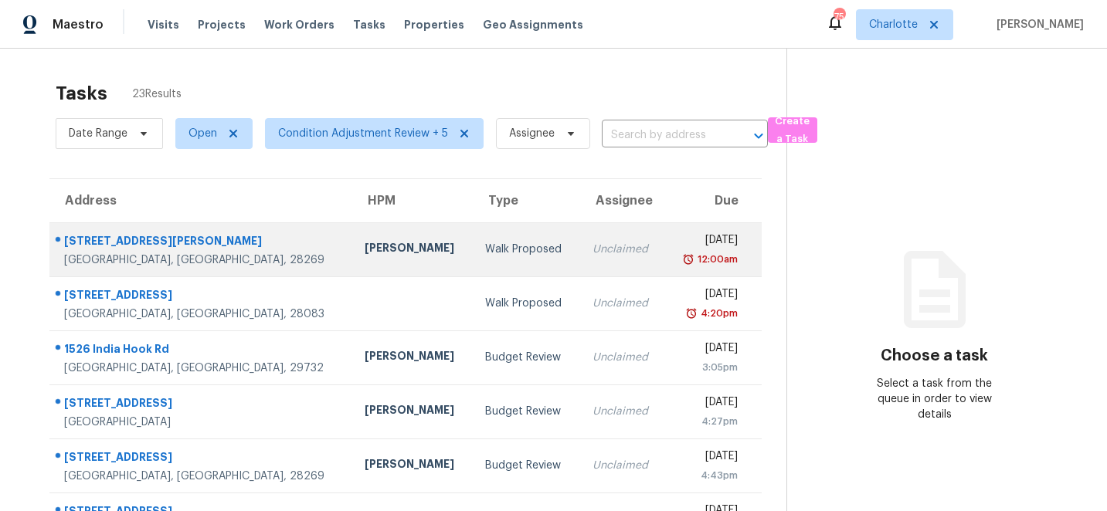
scroll to position [293, 0]
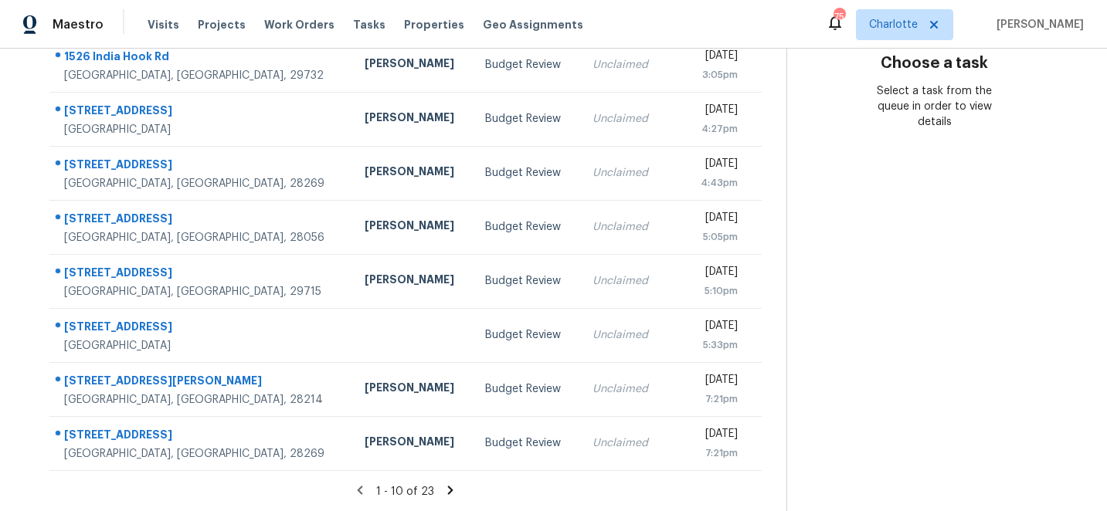
click at [448, 489] on icon at bounding box center [450, 490] width 5 height 8
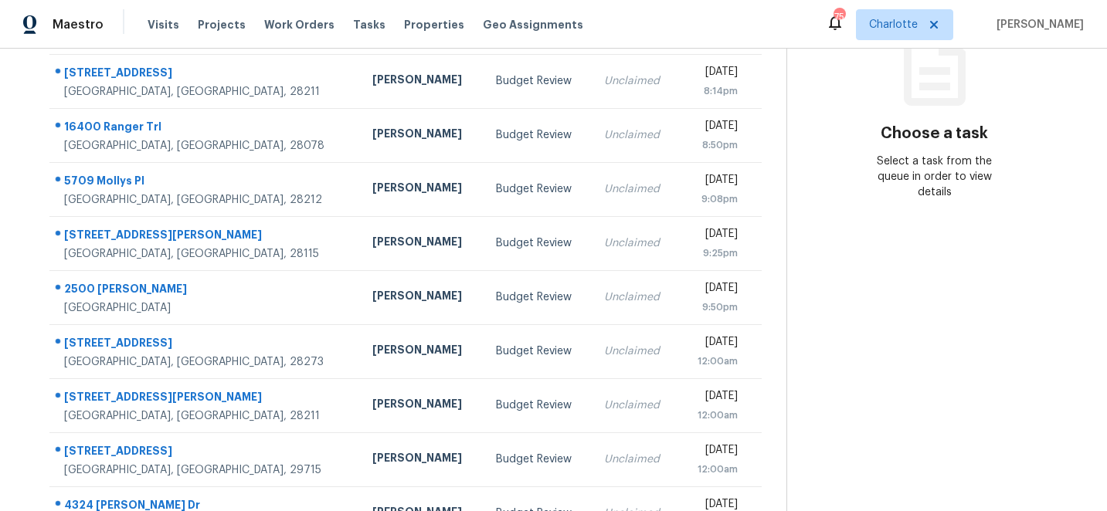
scroll to position [226, 0]
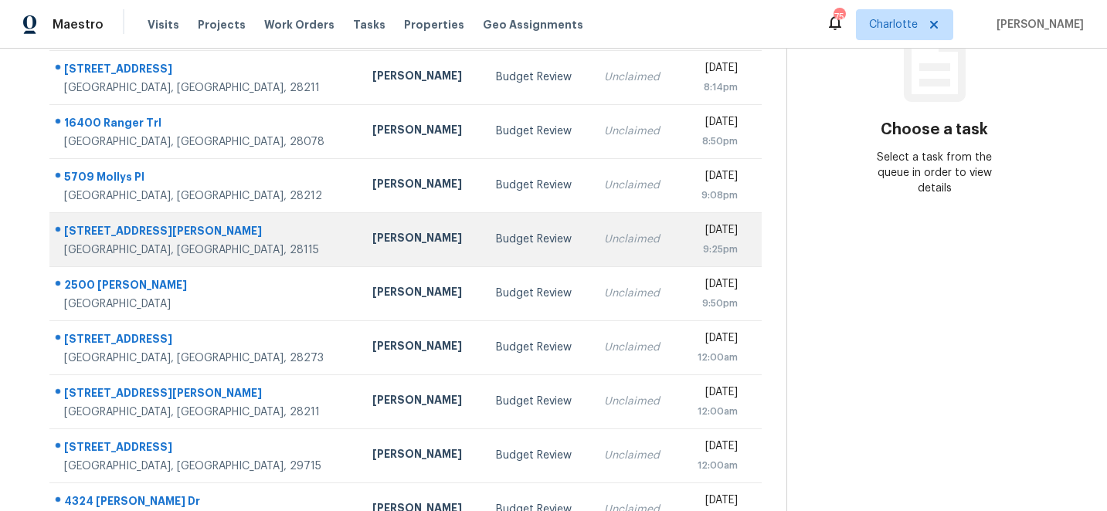
click at [108, 229] on div "119 Jennymarie Rd" at bounding box center [205, 232] width 283 height 19
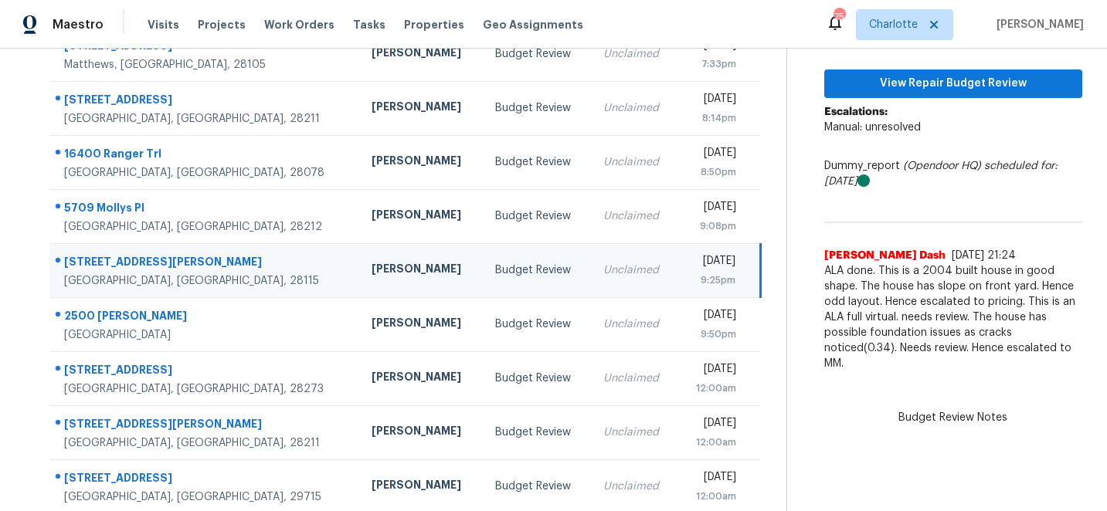
scroll to position [195, 0]
click at [967, 84] on span "View Repair Budget Review" at bounding box center [953, 84] width 233 height 19
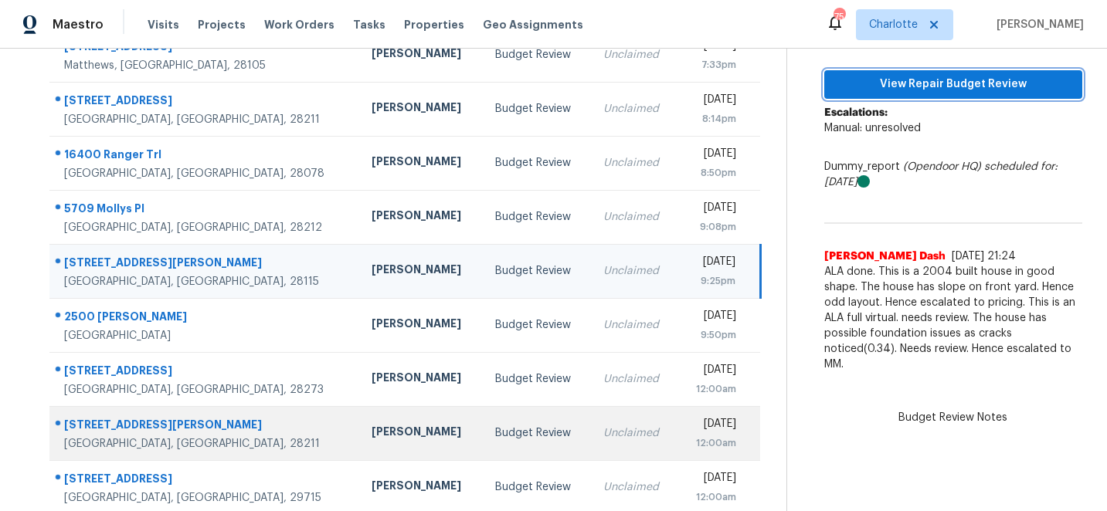
scroll to position [161, 0]
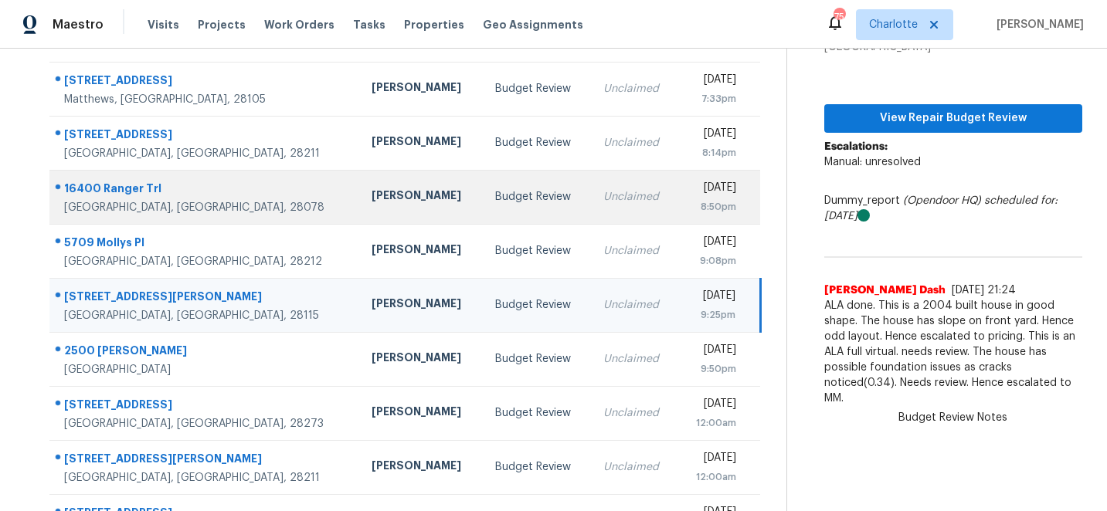
click at [89, 188] on div "16400 Ranger Trl" at bounding box center [205, 190] width 283 height 19
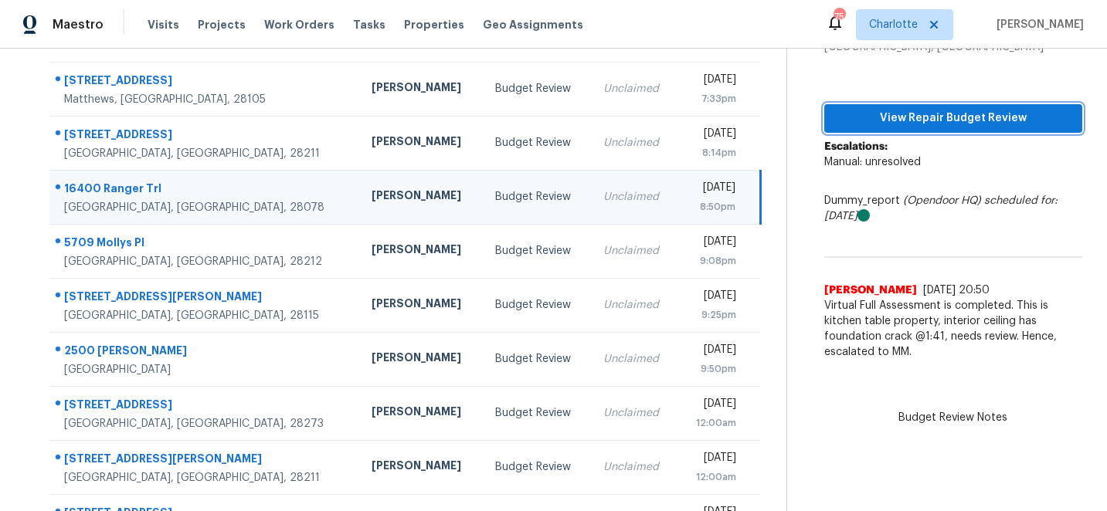
click at [969, 115] on span "View Repair Budget Review" at bounding box center [953, 118] width 233 height 19
